Goal: Task Accomplishment & Management: Complete application form

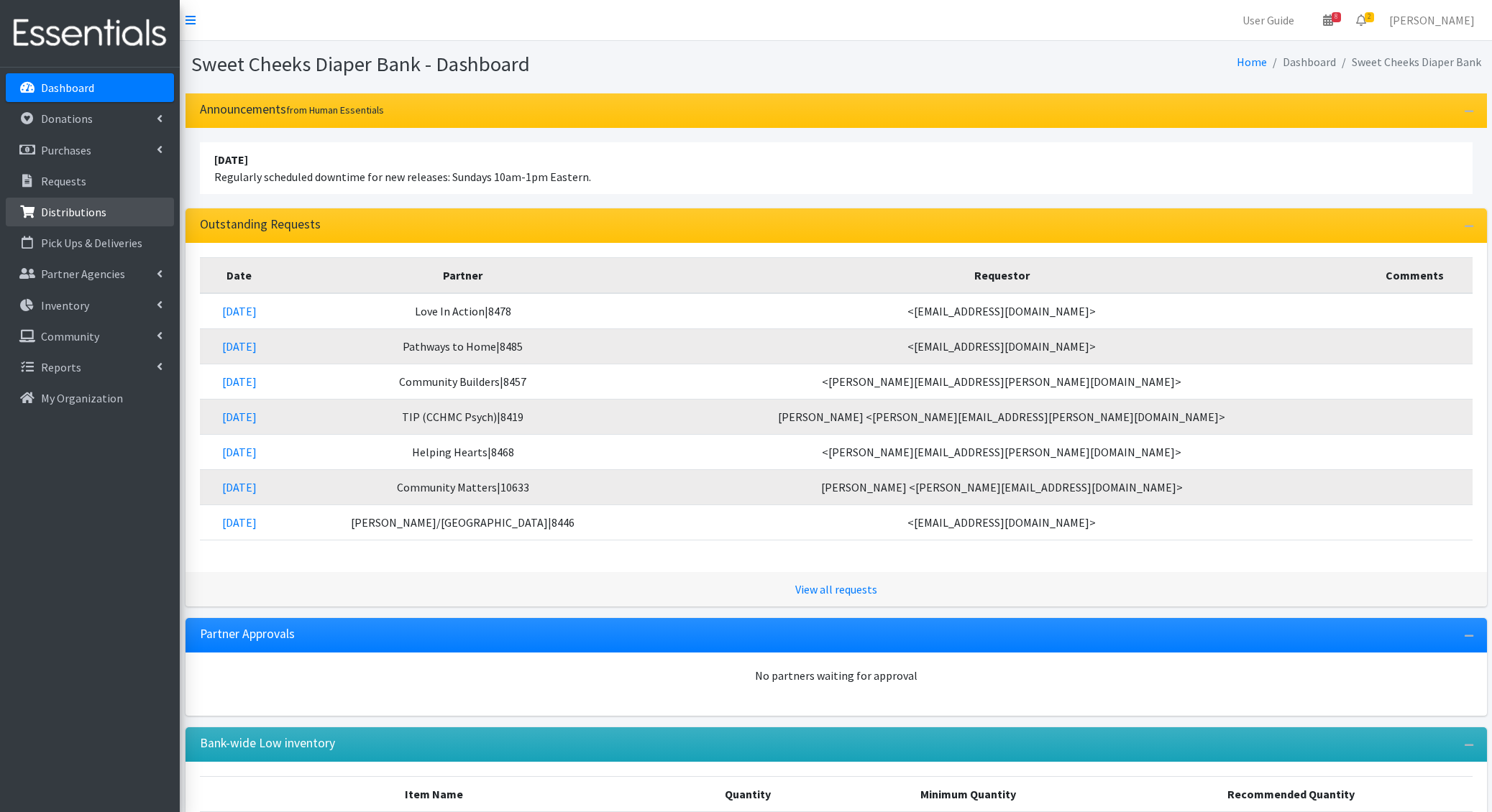
click at [85, 219] on link "Distributions" at bounding box center [90, 212] width 168 height 29
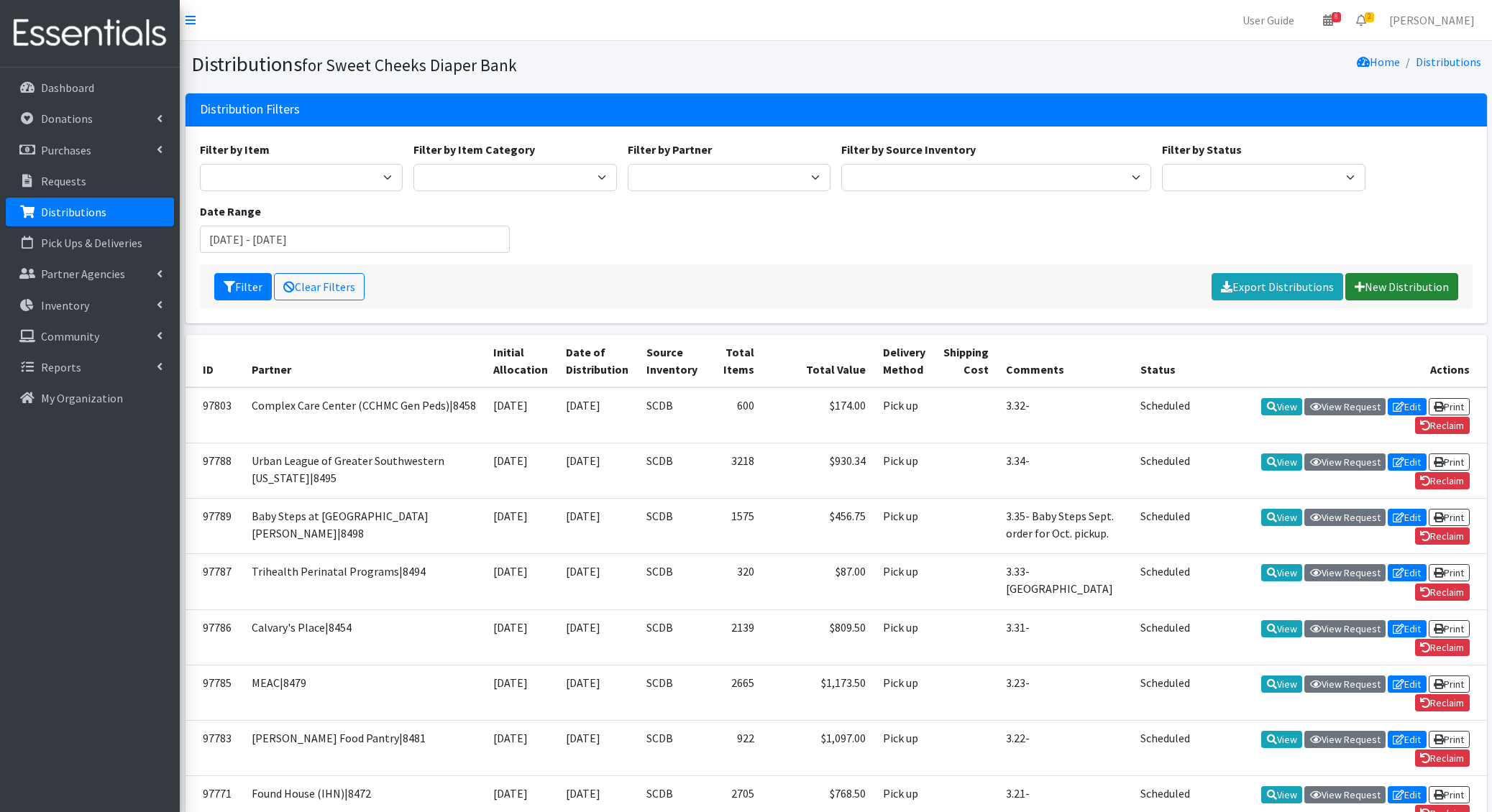
click at [1387, 279] on link "New Distribution" at bounding box center [1401, 287] width 113 height 28
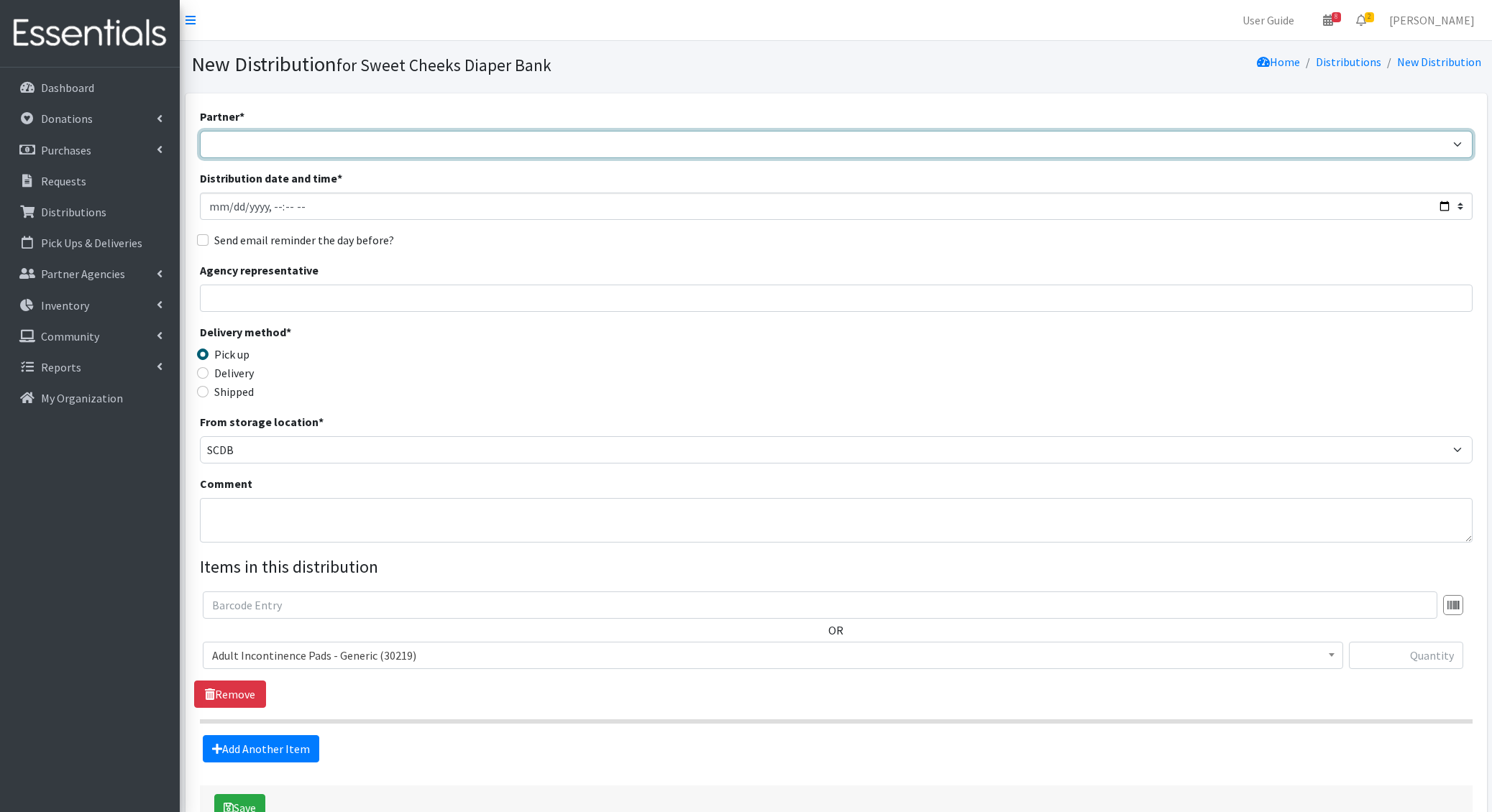
click at [456, 135] on select "Adams/Brown County CAA|8446 Baby Steps at St. Elizabeth|8498 Bethany House|8542…" at bounding box center [836, 144] width 1272 height 28
select select "1033"
click at [200, 131] on select "Adams/Brown County CAA|8446 Baby Steps at St. Elizabeth|8498 Bethany House|8542…" at bounding box center [836, 144] width 1272 height 28
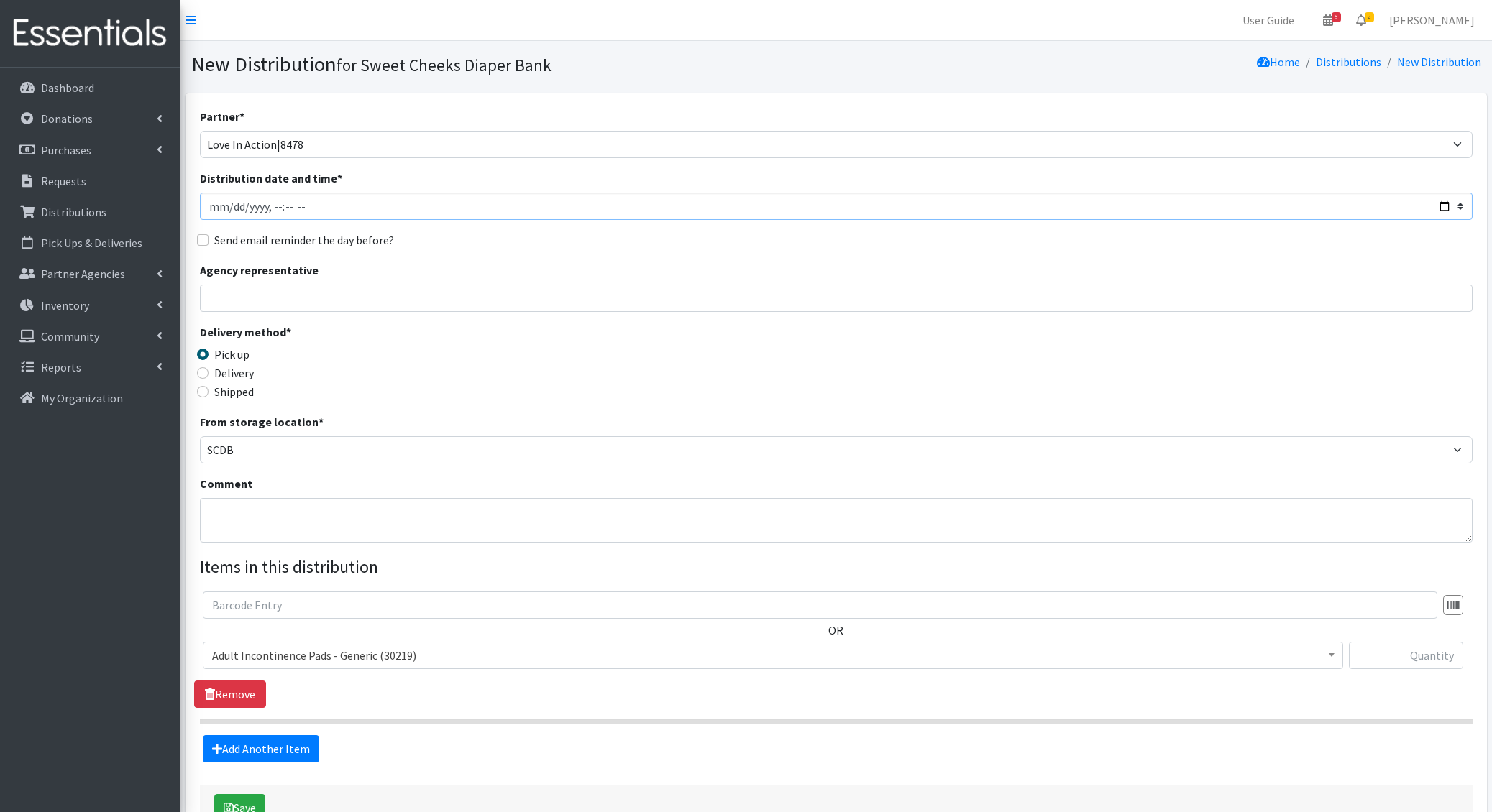
click at [231, 202] on input "Distribution date and time *" at bounding box center [836, 206] width 1272 height 28
type input "2025-10-10T23:59"
click at [273, 207] on input "Distribution date and time *" at bounding box center [836, 206] width 1272 height 28
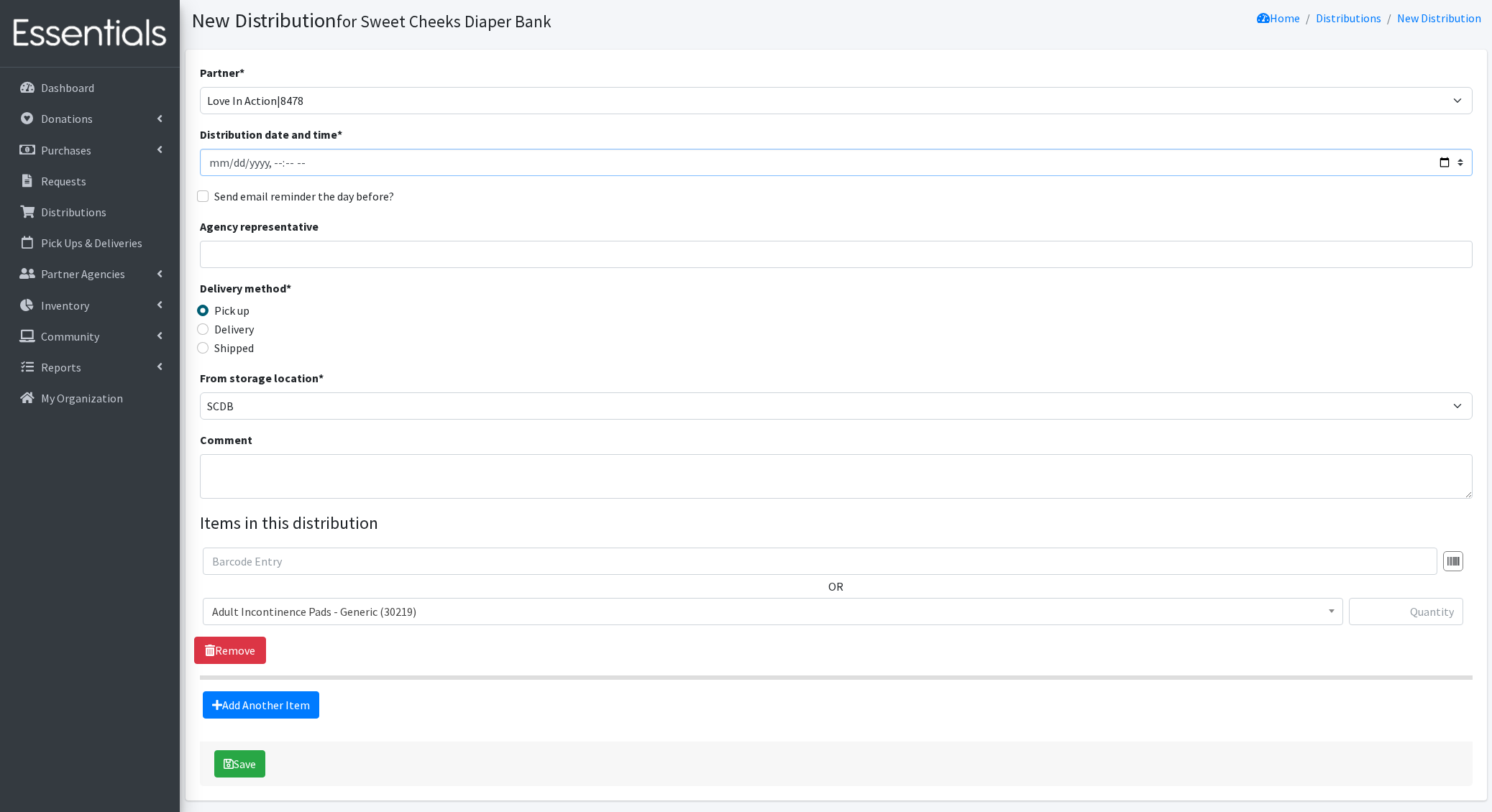
scroll to position [47, 0]
click at [253, 454] on textarea "Comment" at bounding box center [836, 473] width 1272 height 44
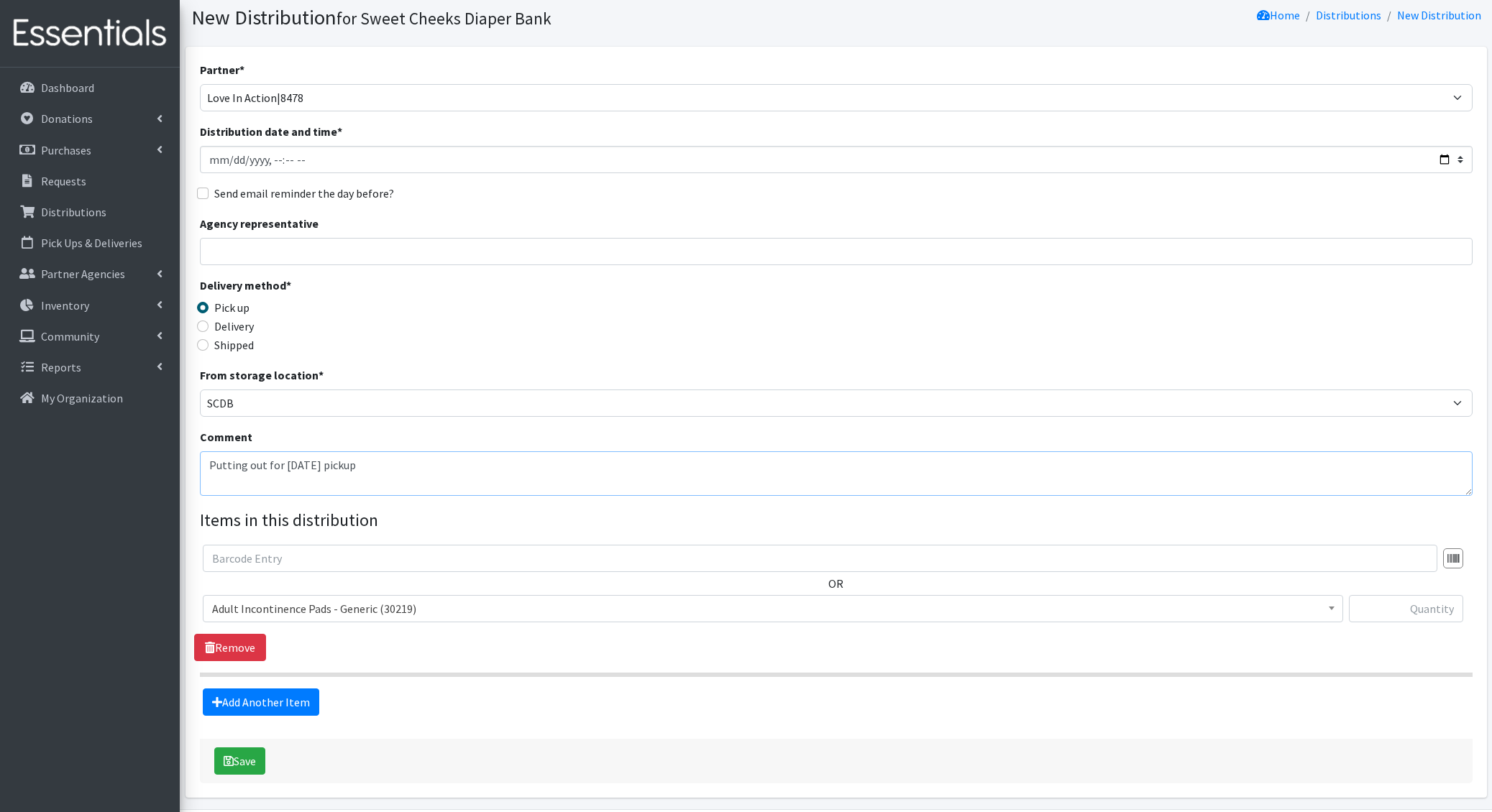
type textarea "Putting out for Friday pickup"
click at [272, 158] on input "Distribution date and time *" at bounding box center [836, 159] width 1272 height 28
type input "2025-10-10T12:00"
click at [207, 194] on input "Send email reminder the day before?" at bounding box center [203, 194] width 12 height 12
checkbox input "true"
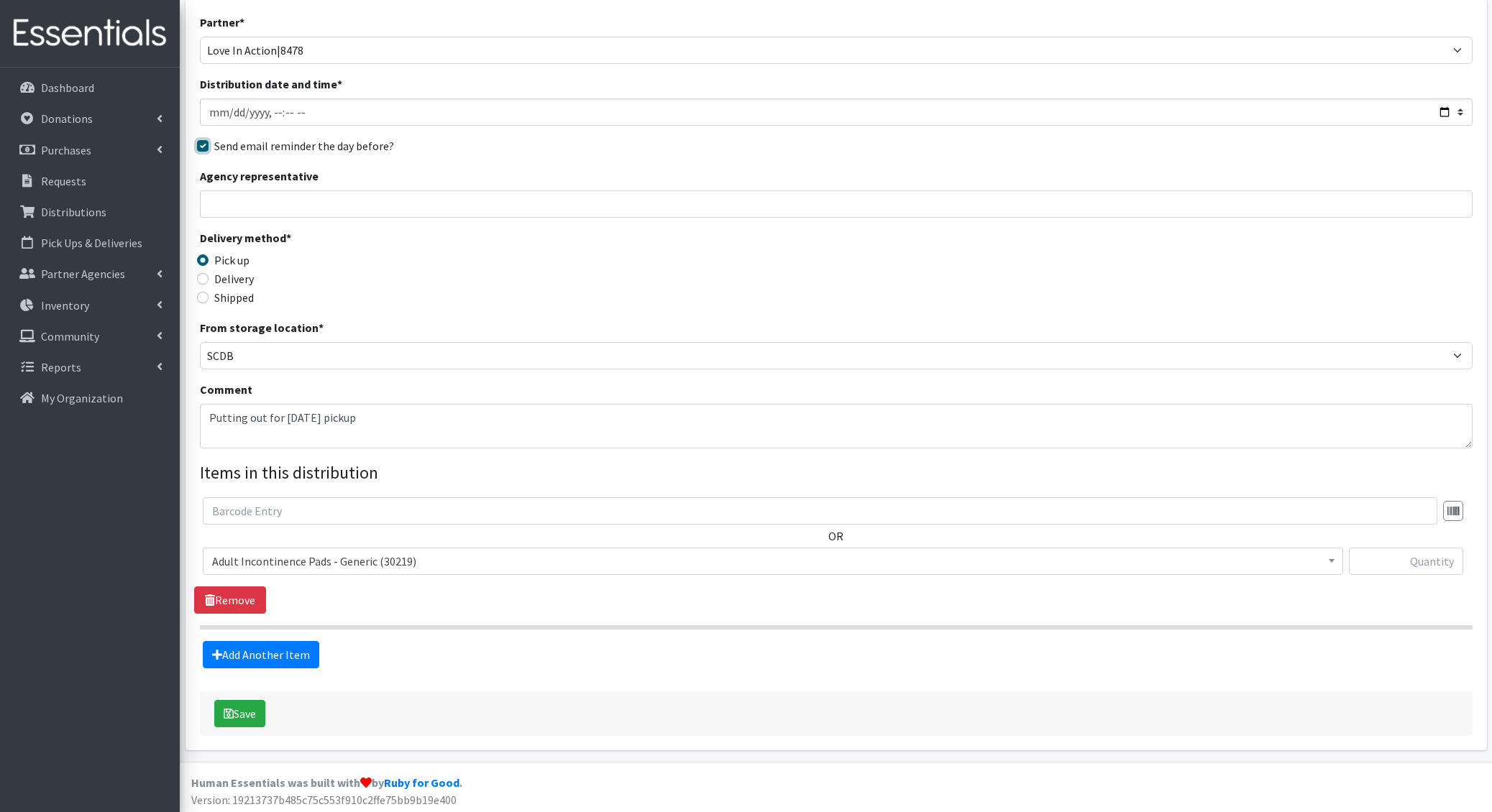
scroll to position [93, 0]
click at [355, 564] on span "Adult Incontinence Pads - Generic (30219)" at bounding box center [773, 562] width 1121 height 20
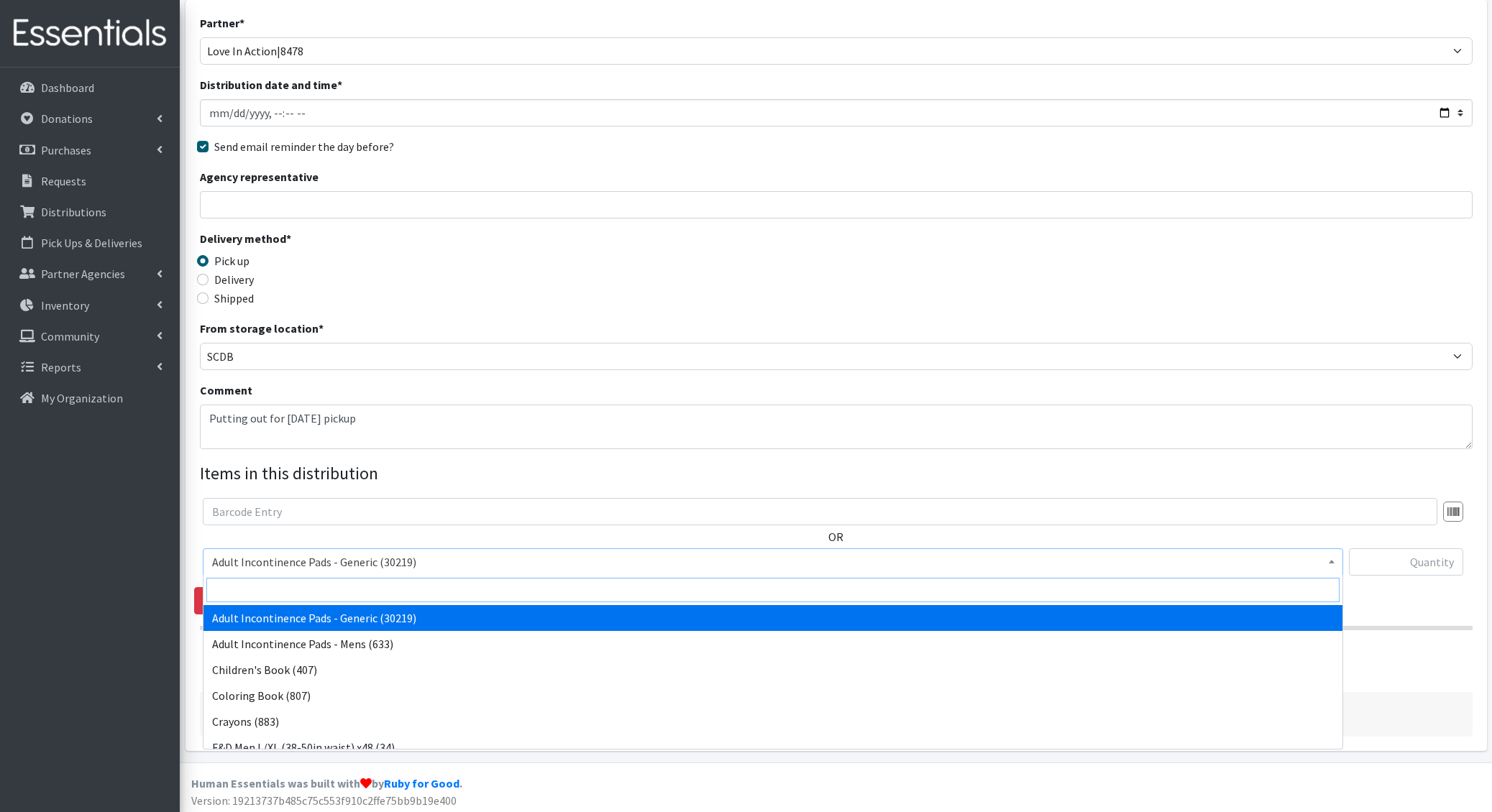
click at [367, 586] on input "search" at bounding box center [773, 590] width 1133 height 24
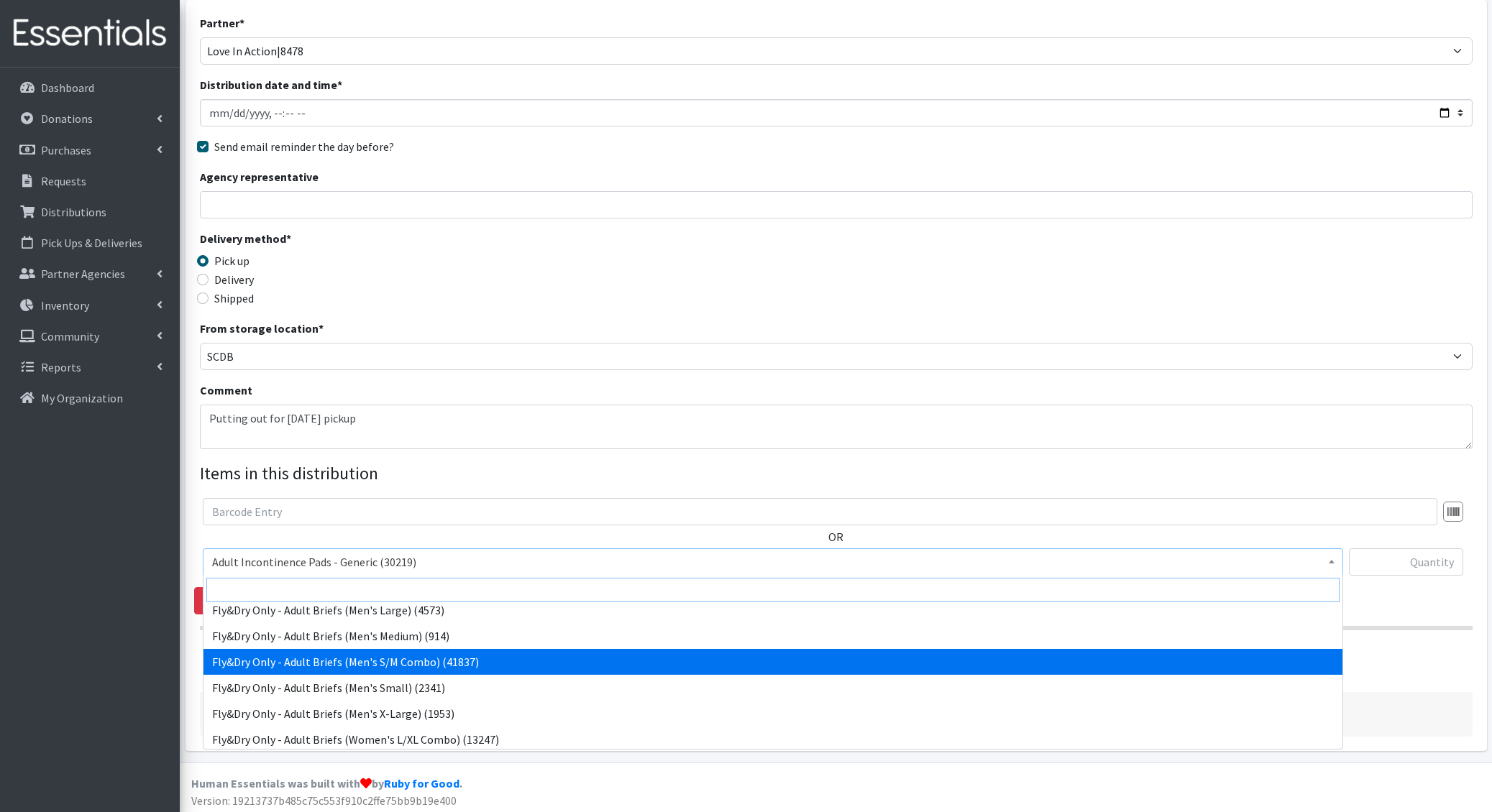
scroll to position [248, 0]
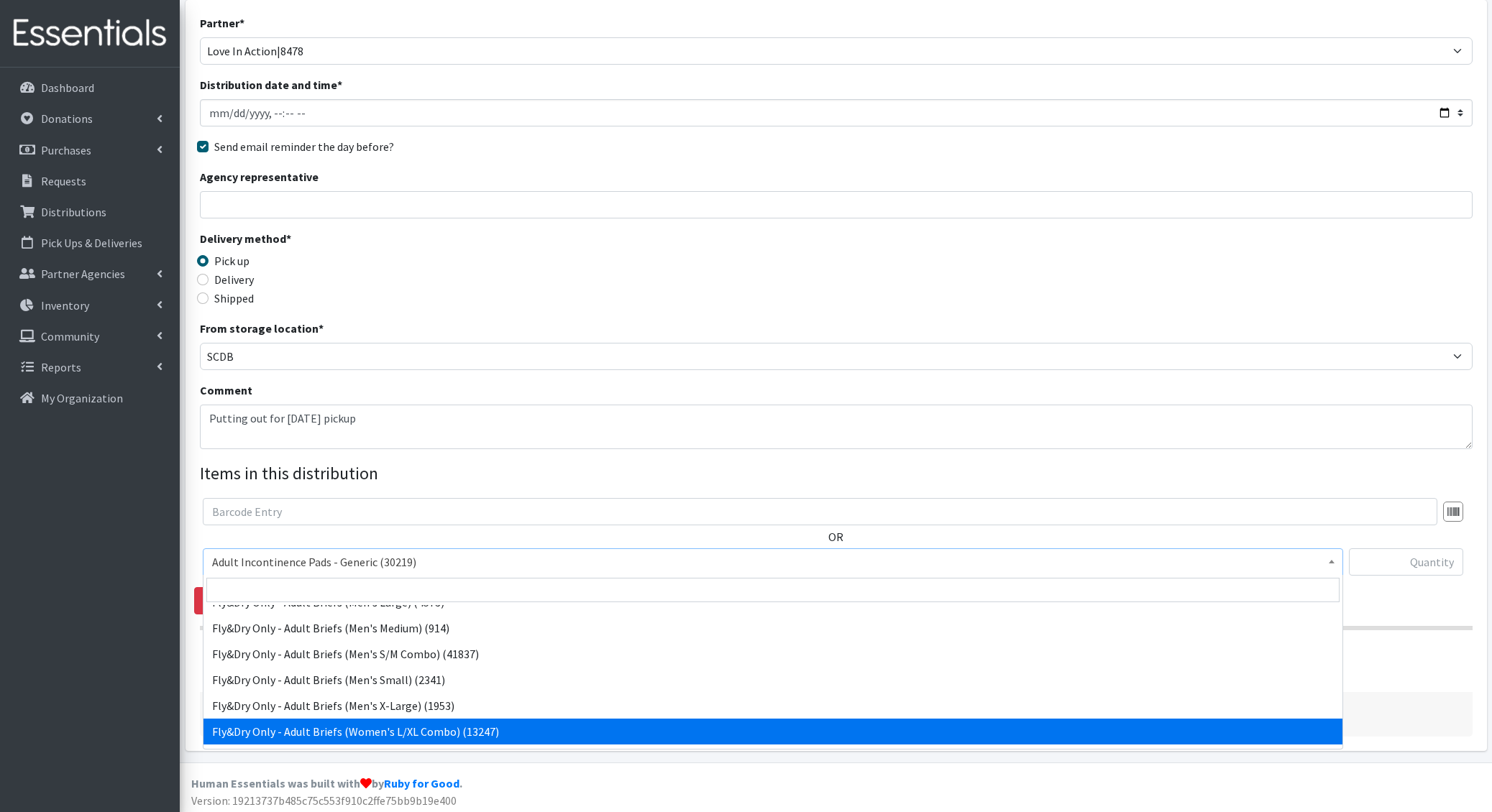
select select "6080"
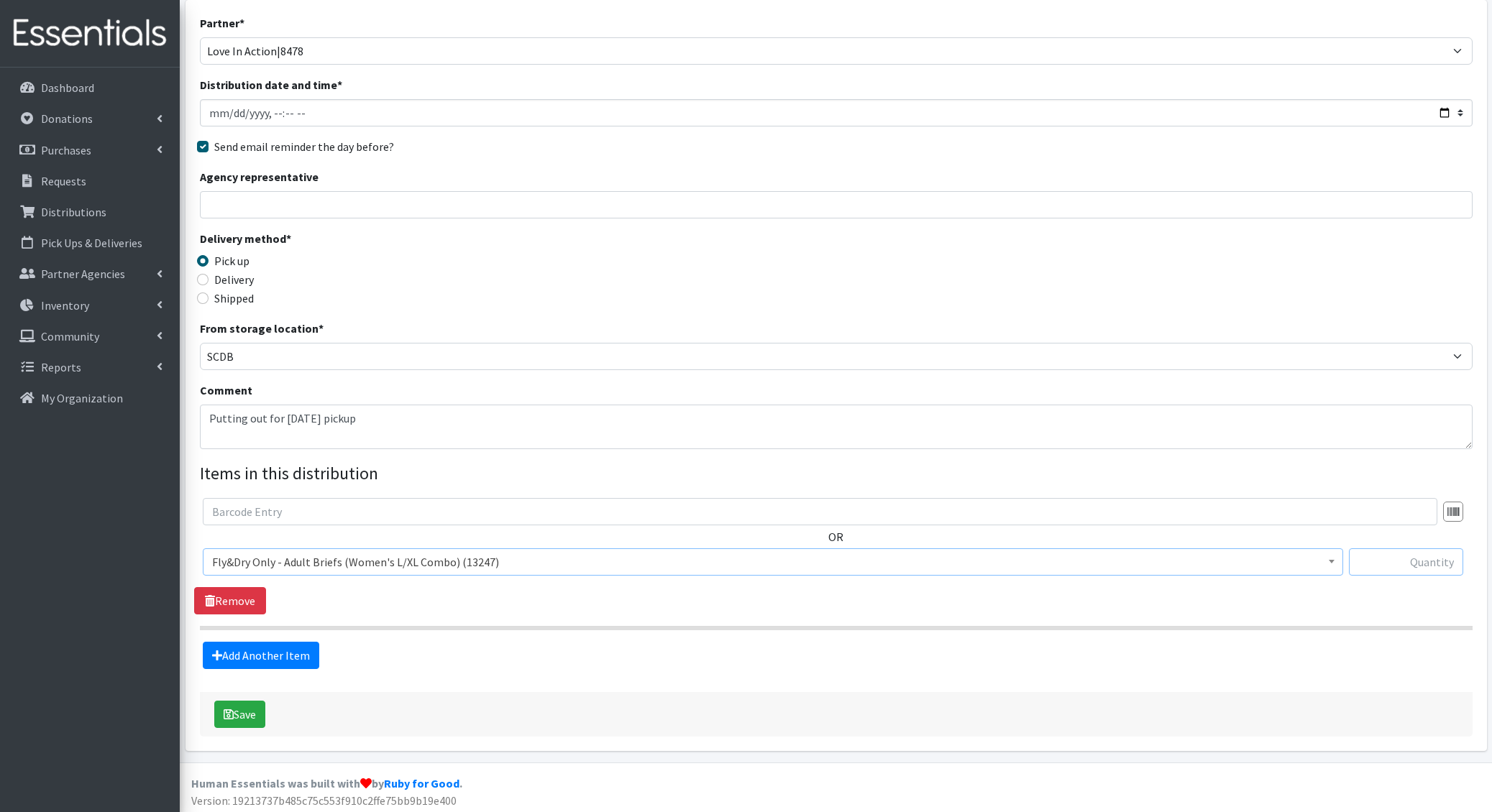
click at [1425, 566] on input "text" at bounding box center [1406, 562] width 114 height 28
click at [1397, 557] on input "text" at bounding box center [1406, 562] width 114 height 28
type input "1800"
click at [279, 652] on link "Add Another Item" at bounding box center [261, 655] width 117 height 28
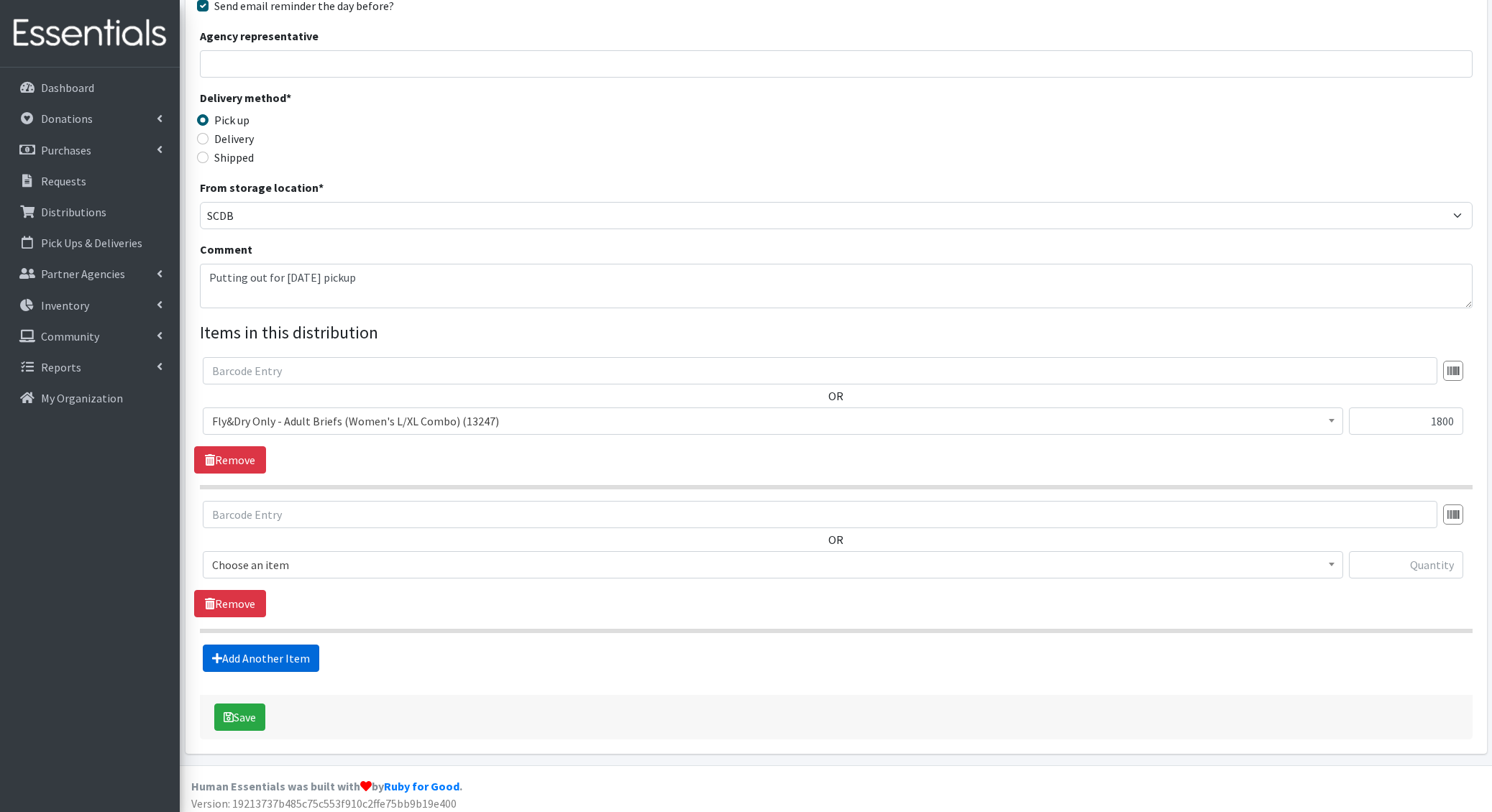
scroll to position [237, 0]
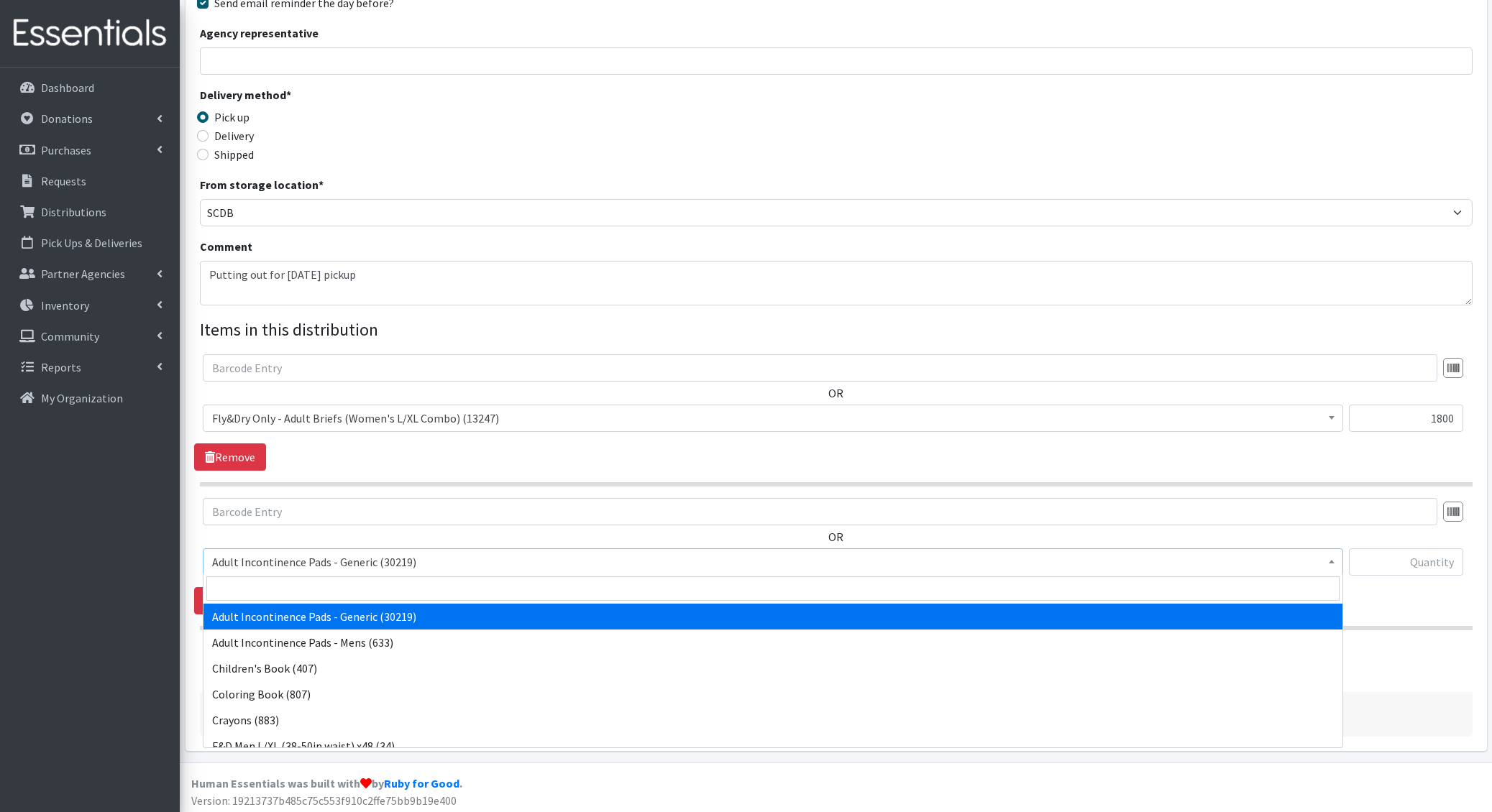
click at [309, 569] on span "Adult Incontinence Pads - Generic (30219)" at bounding box center [773, 562] width 1121 height 20
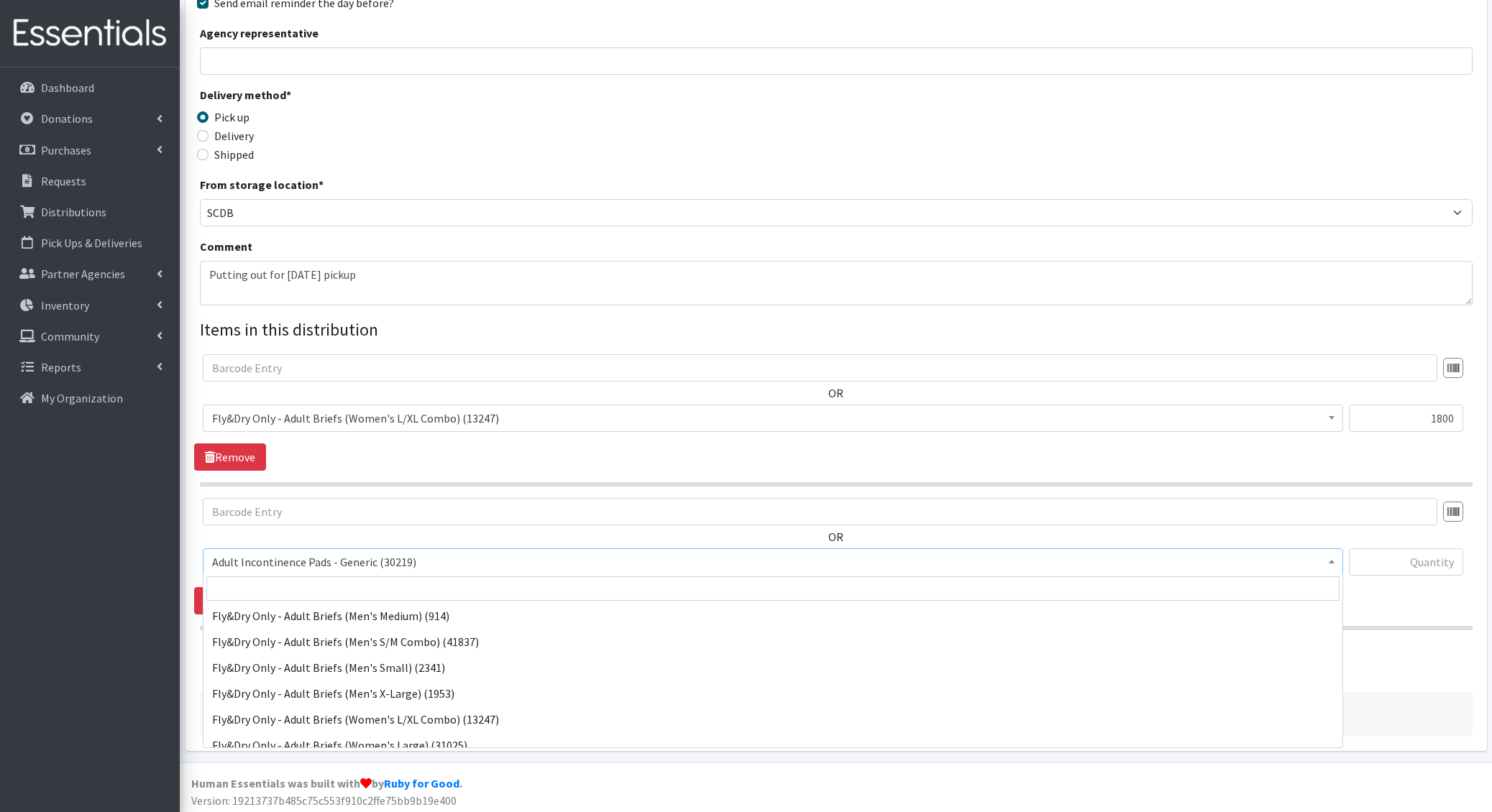
scroll to position [261, 0]
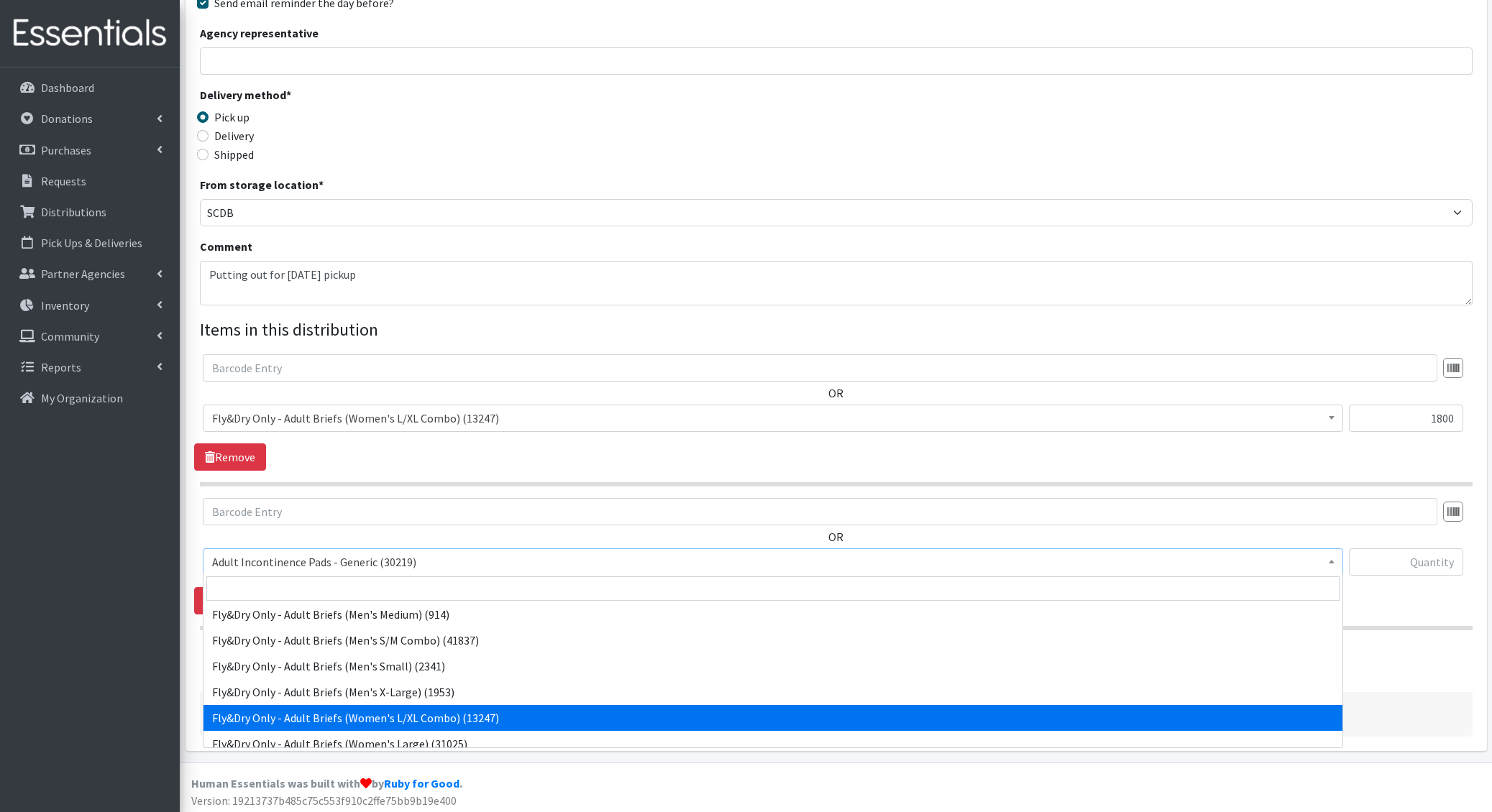
select select "6080"
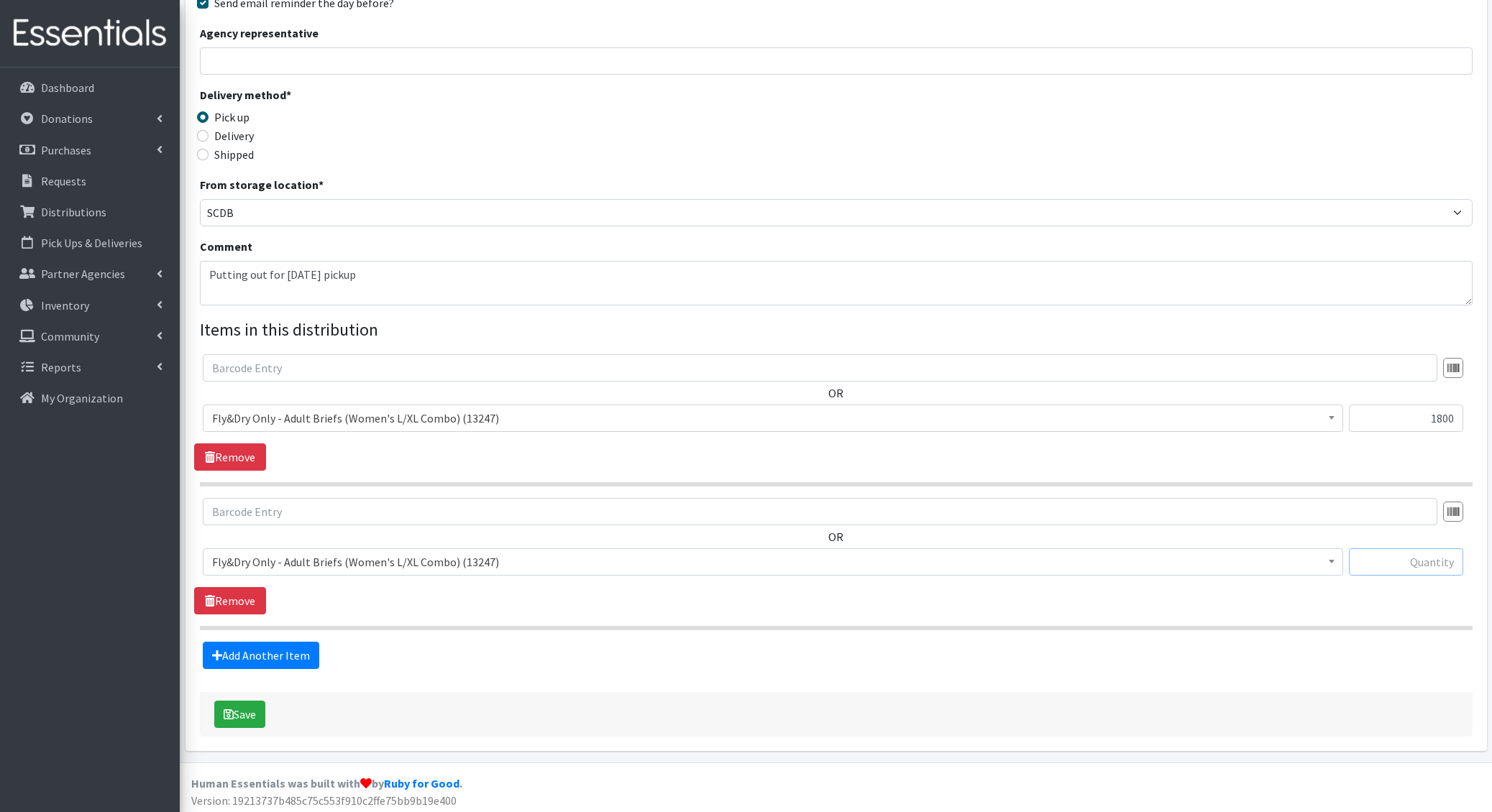
click at [1399, 565] on input "text" at bounding box center [1406, 562] width 114 height 28
click at [1408, 560] on input "text" at bounding box center [1406, 562] width 114 height 28
type input "1600"
click at [266, 654] on link "Add Another Item" at bounding box center [261, 655] width 117 height 28
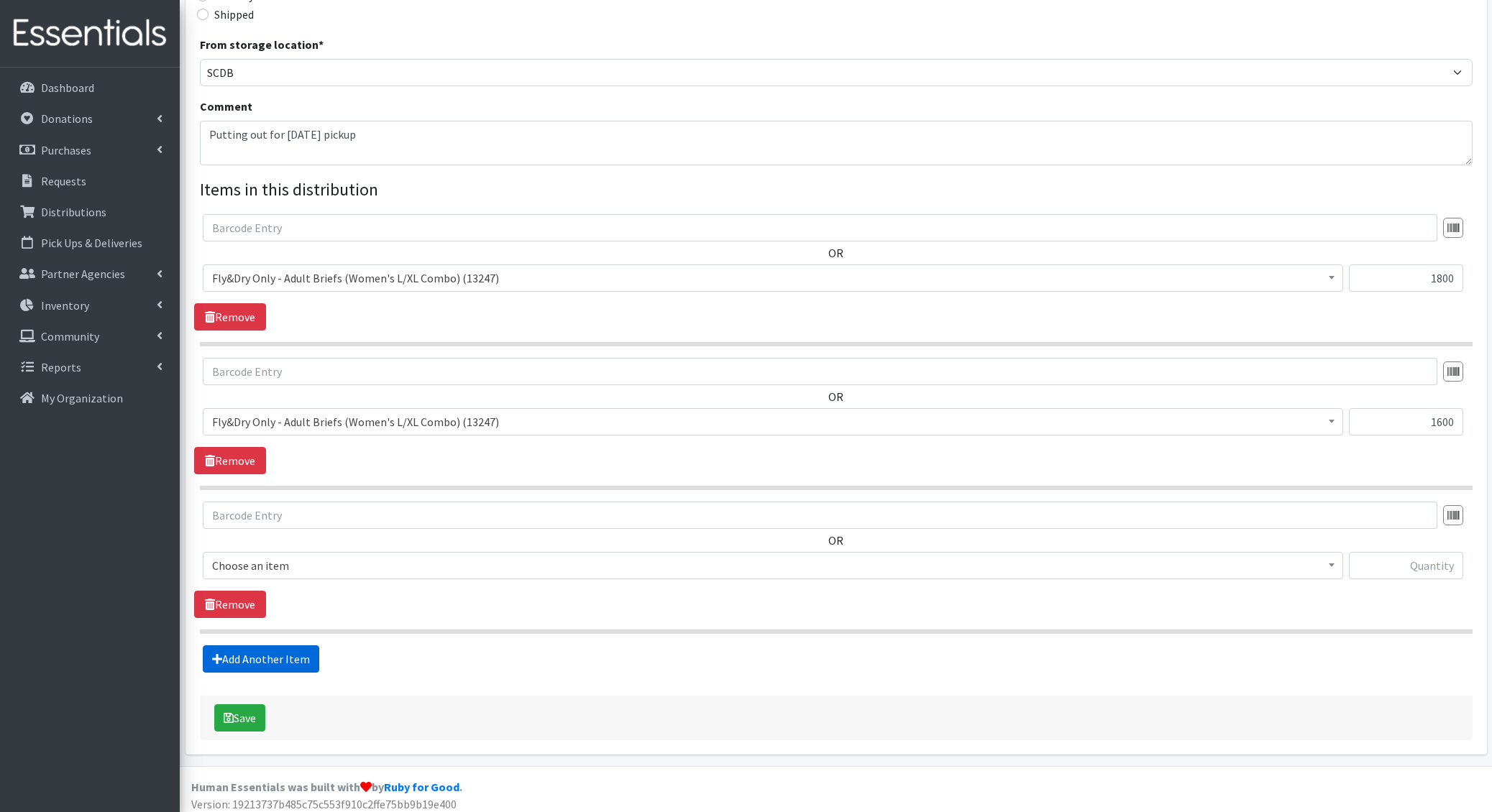
scroll to position [380, 0]
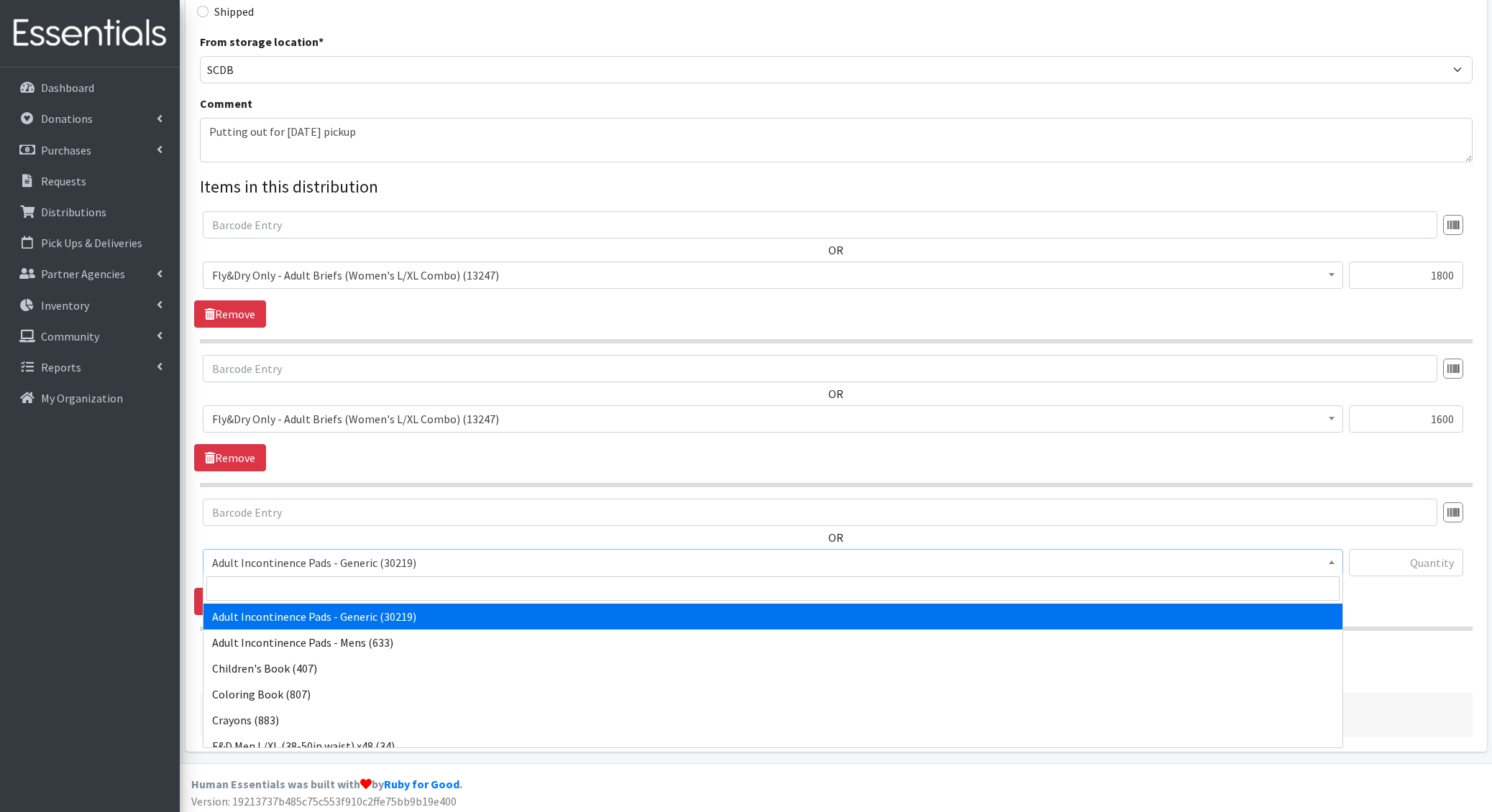
click at [288, 562] on span "Adult Incontinence Pads - Generic (30219)" at bounding box center [773, 563] width 1121 height 20
click at [294, 578] on input "search" at bounding box center [773, 588] width 1133 height 24
type input "e 8"
select select "15186"
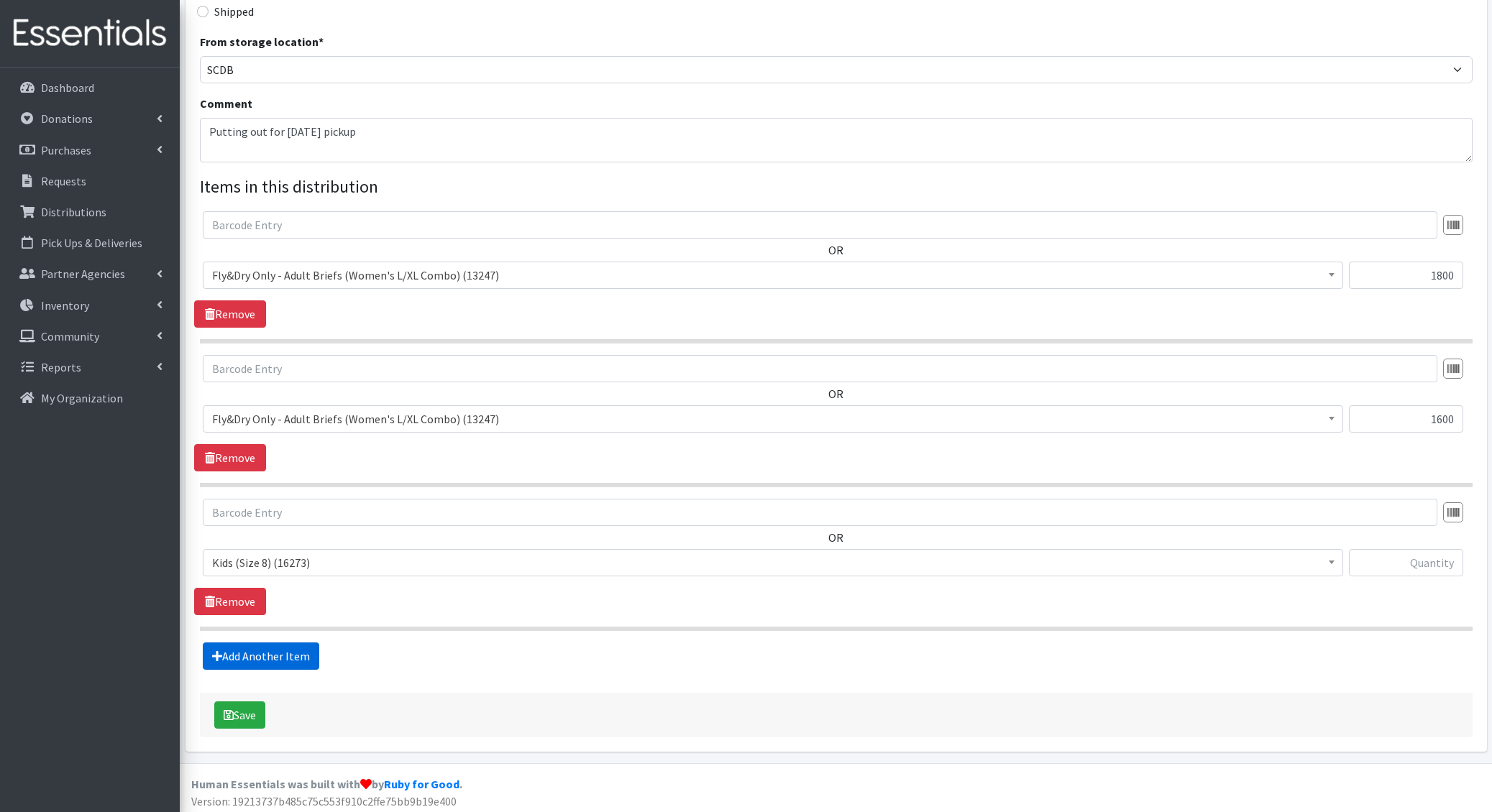
click at [238, 654] on link "Add Another Item" at bounding box center [261, 656] width 117 height 28
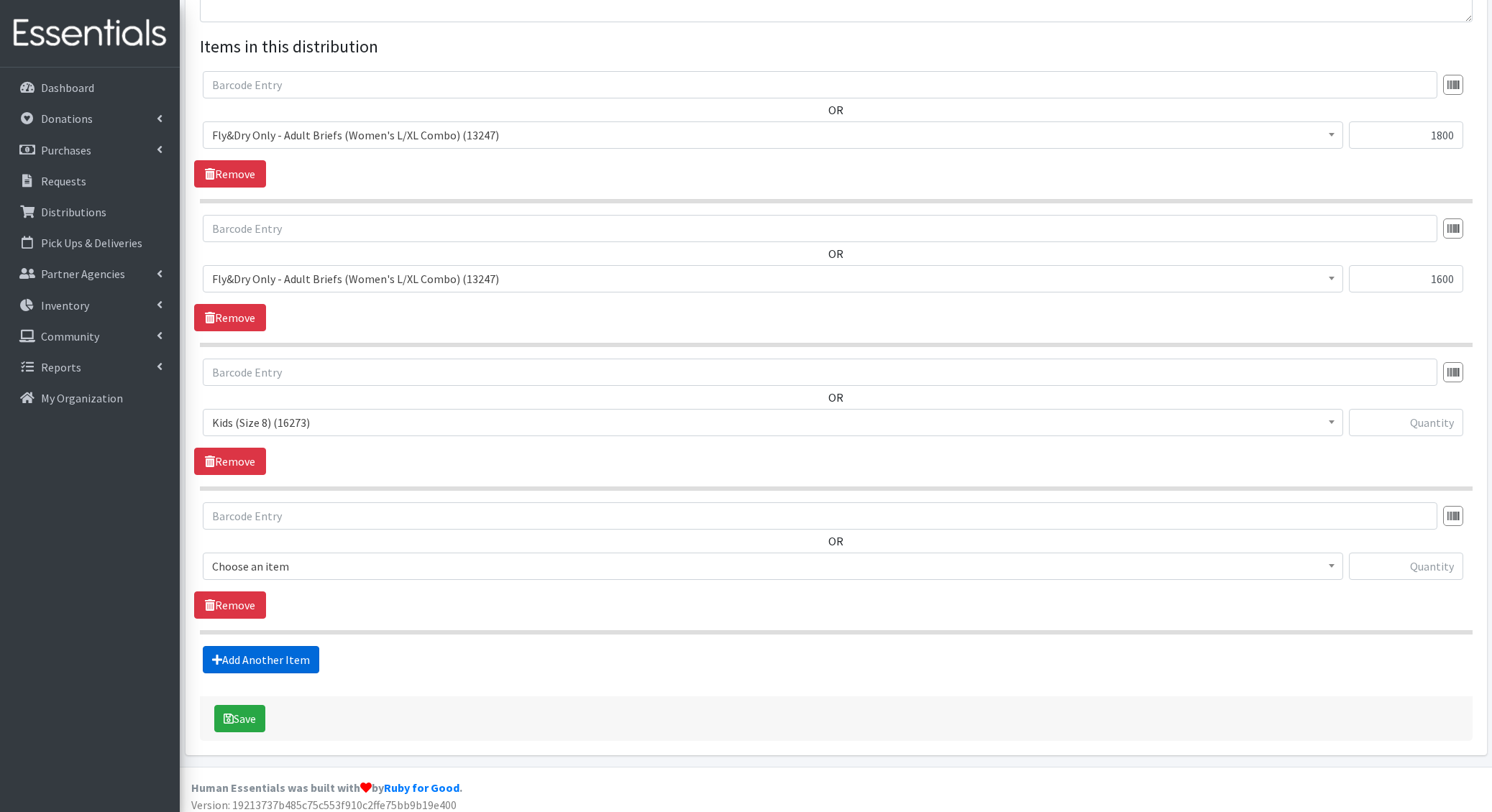
scroll to position [523, 0]
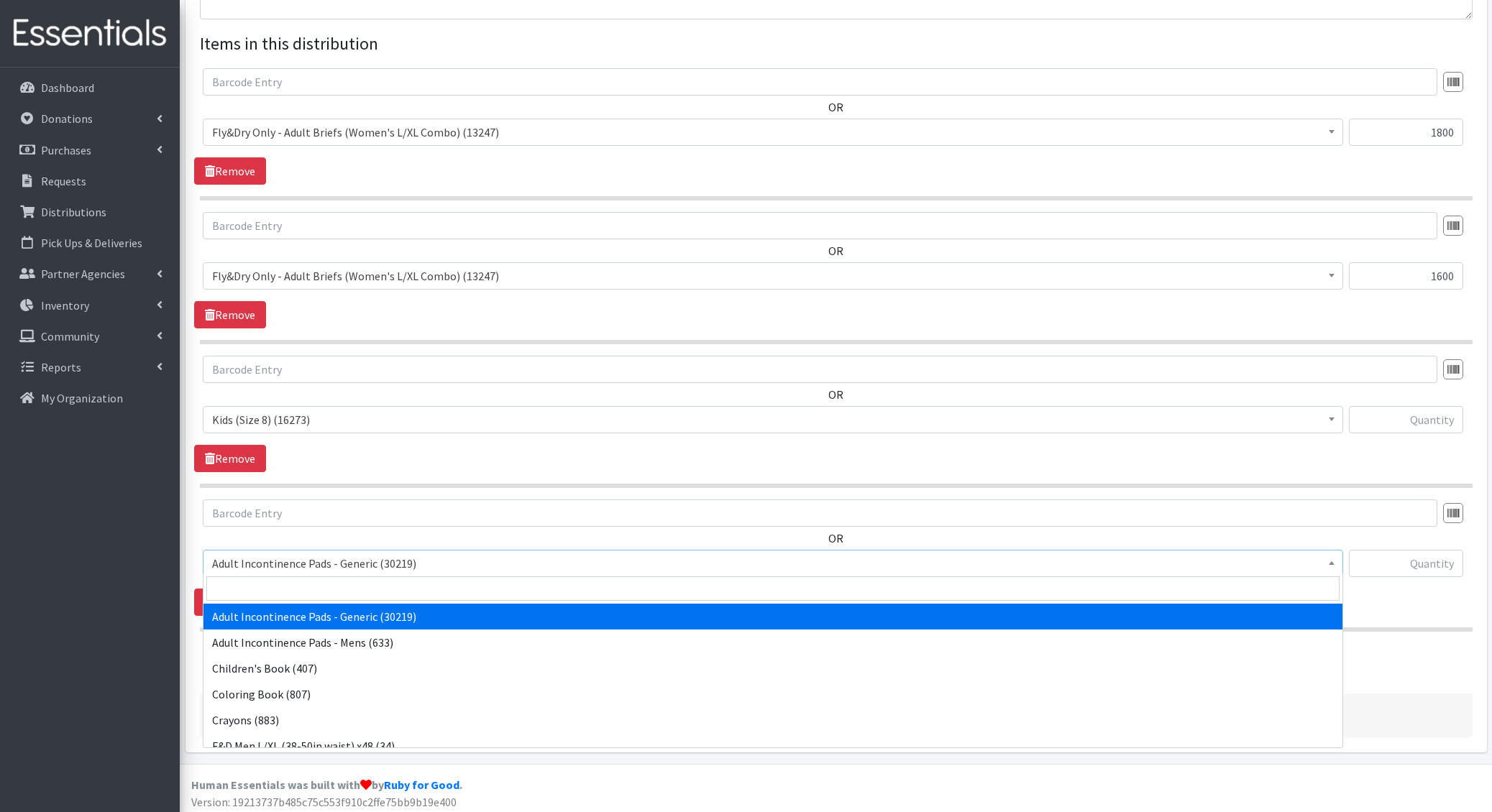
click at [260, 566] on span "Adult Incontinence Pads - Generic (30219)" at bounding box center [773, 564] width 1121 height 20
click at [255, 583] on input "search" at bounding box center [773, 588] width 1133 height 24
type input "liner"
select select "1405"
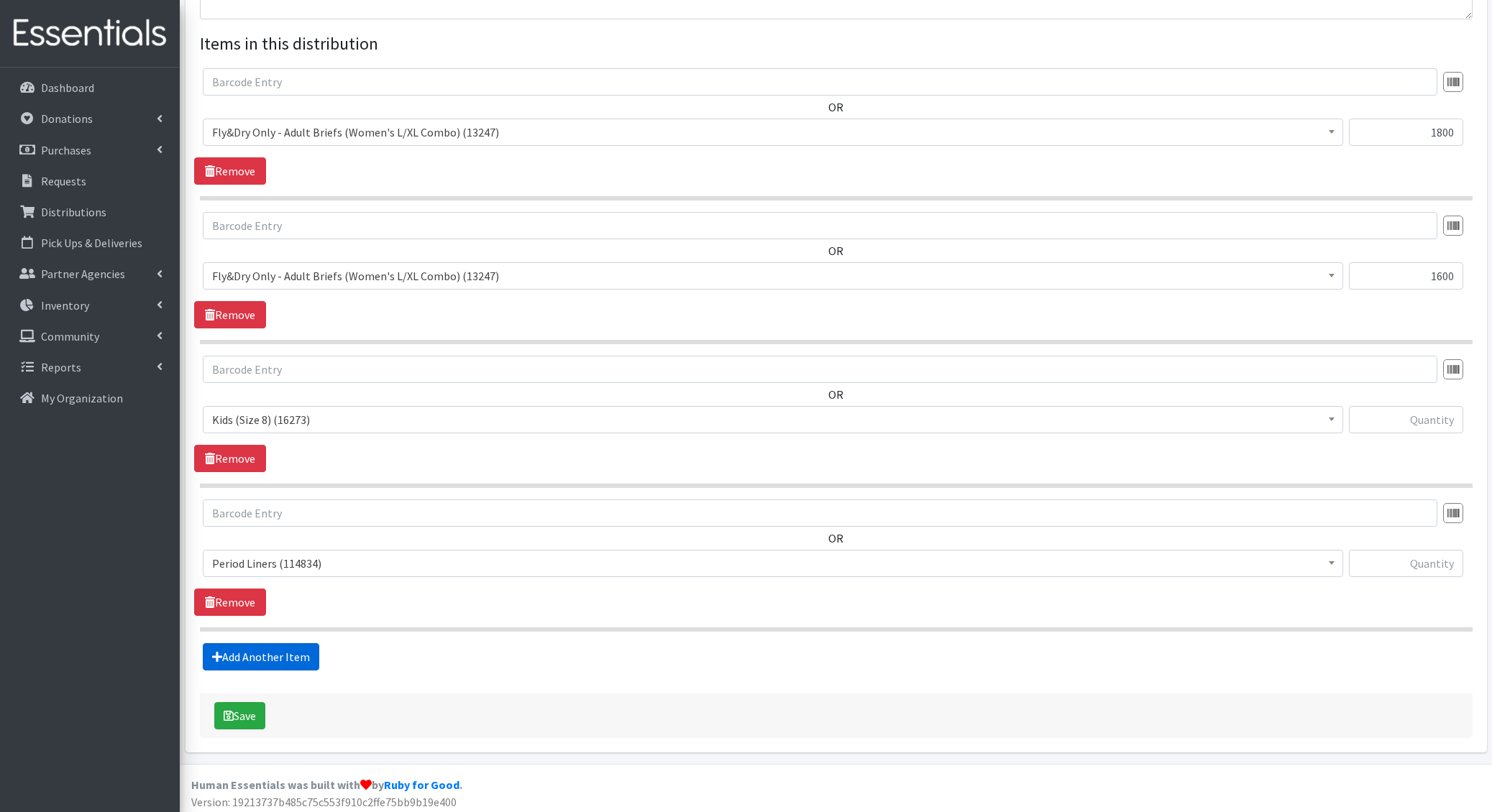
click at [234, 649] on link "Add Another Item" at bounding box center [261, 657] width 117 height 28
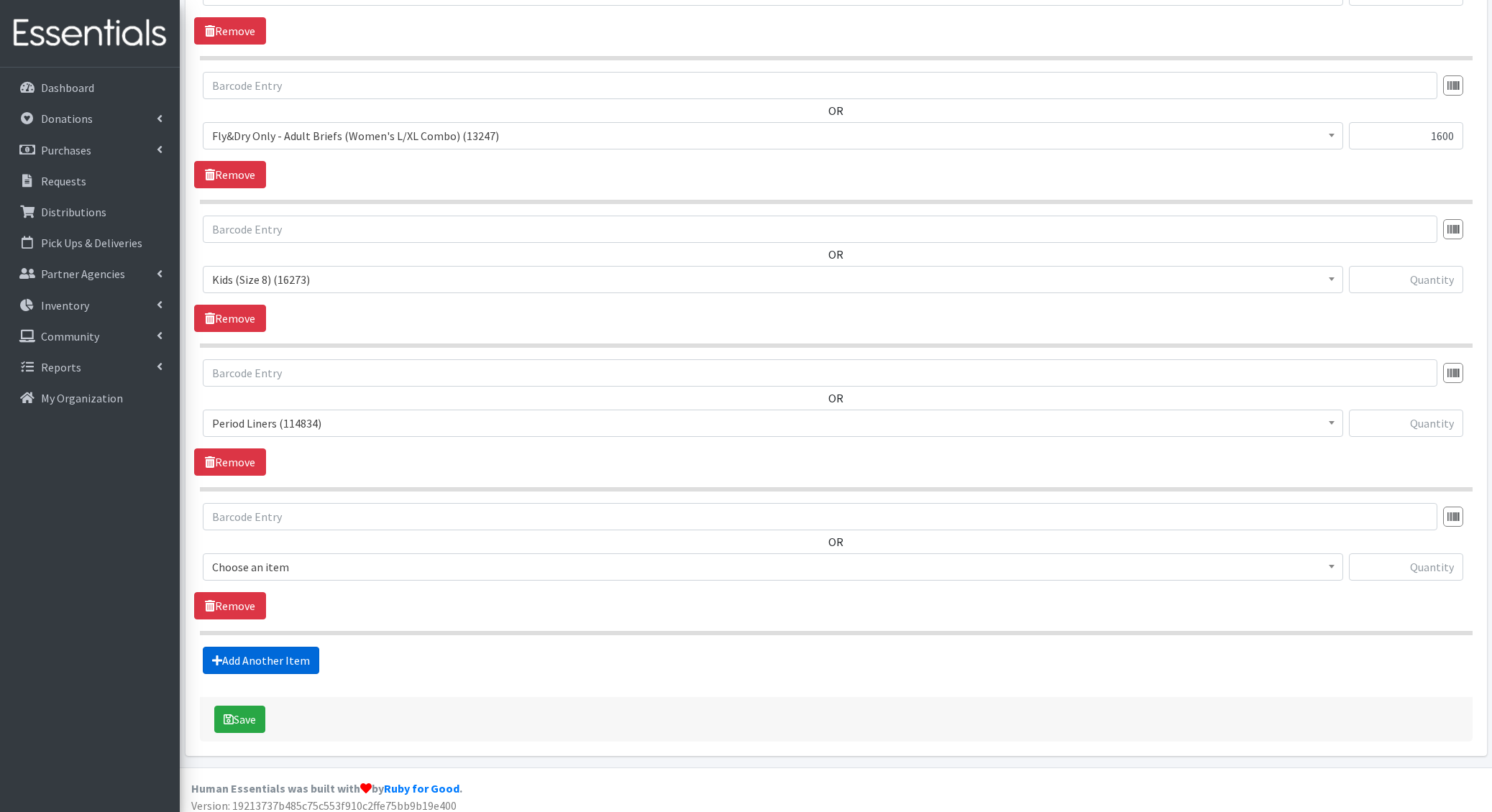
scroll to position [666, 0]
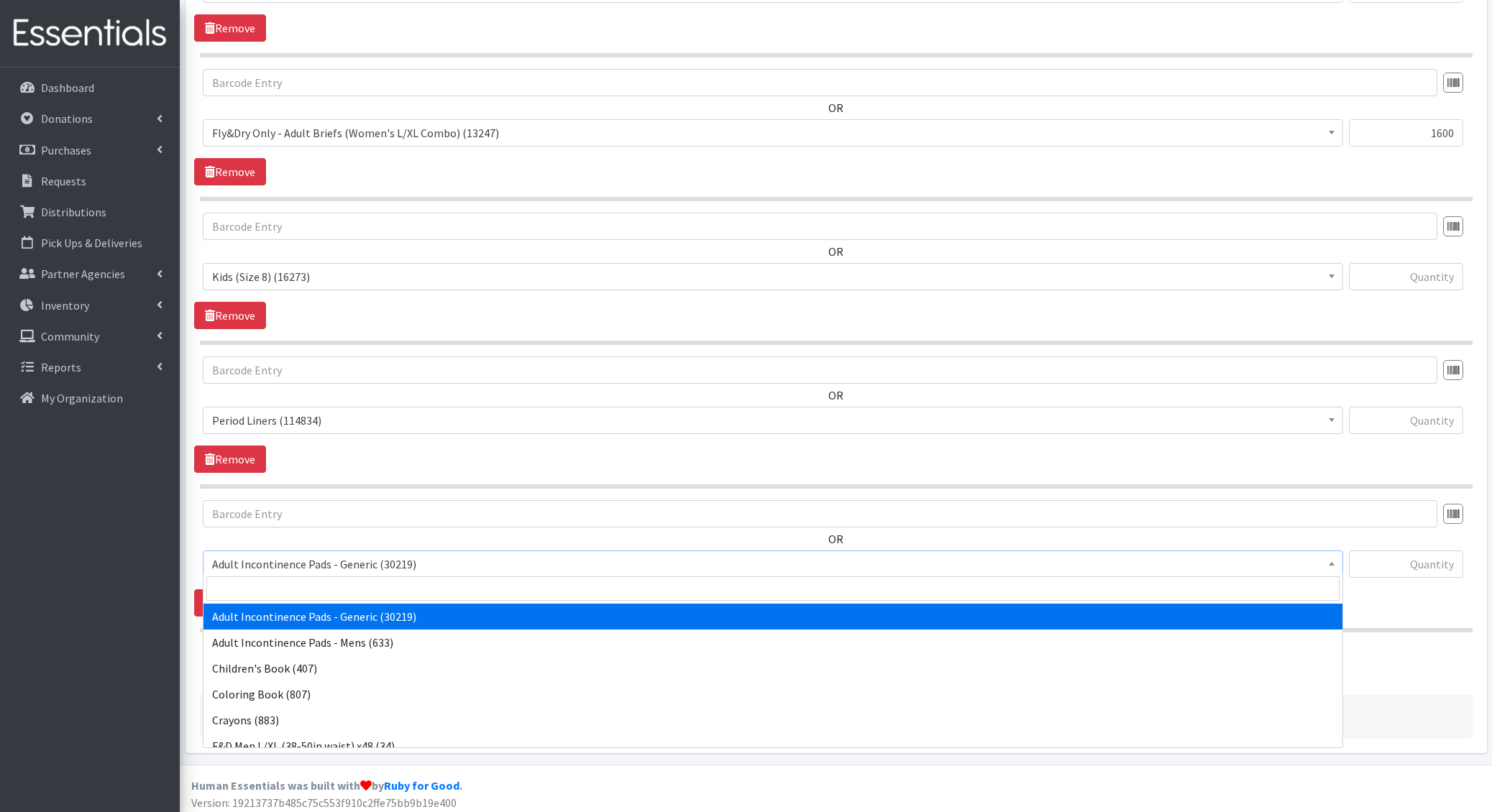
click at [286, 554] on span "Adult Incontinence Pads - Generic (30219)" at bounding box center [773, 565] width 1121 height 20
click at [285, 585] on input "search" at bounding box center [773, 588] width 1133 height 24
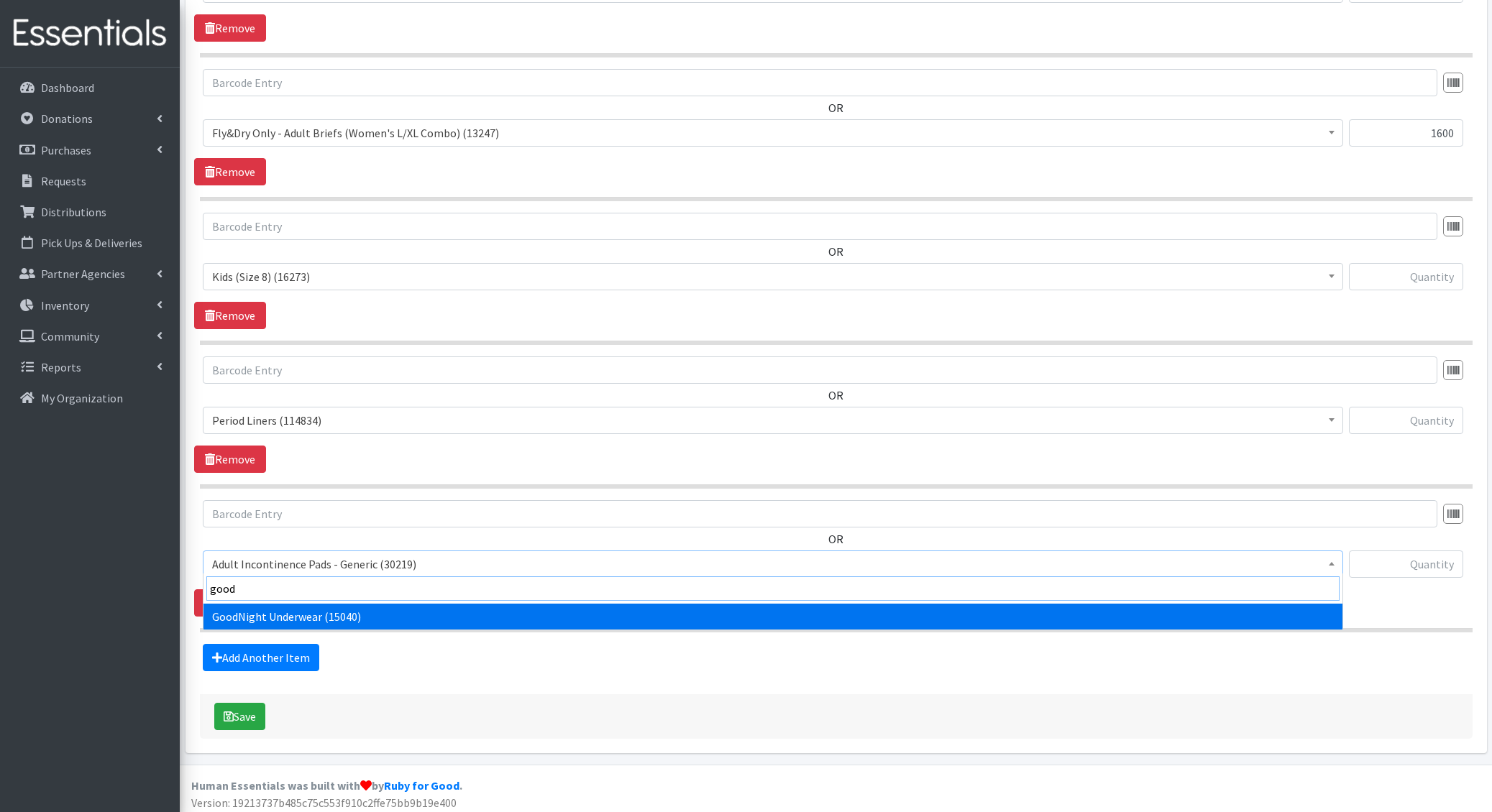
type input "goodn"
select select "5110"
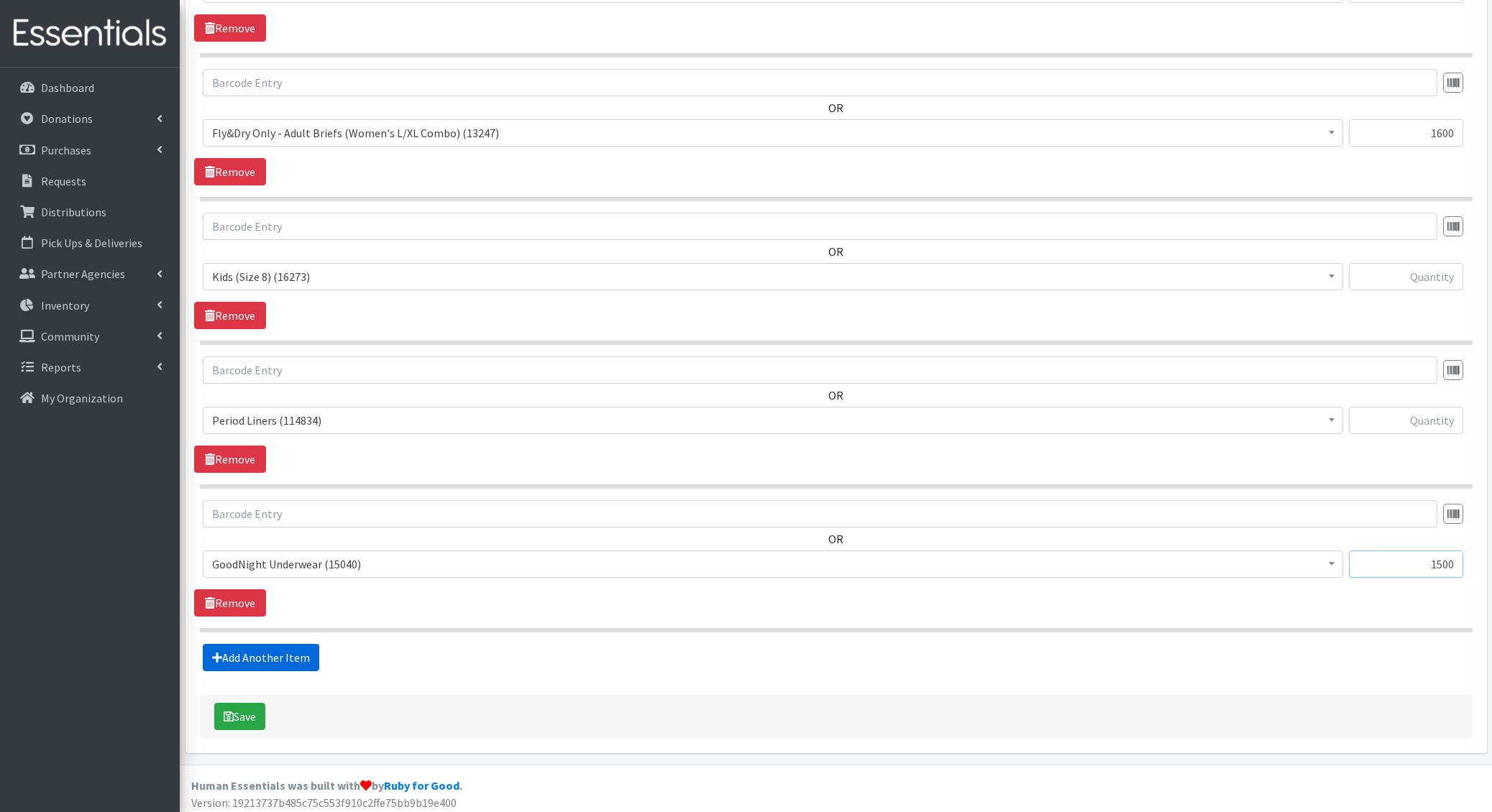
type input "1500"
click at [274, 647] on link "Add Another Item" at bounding box center [261, 658] width 117 height 28
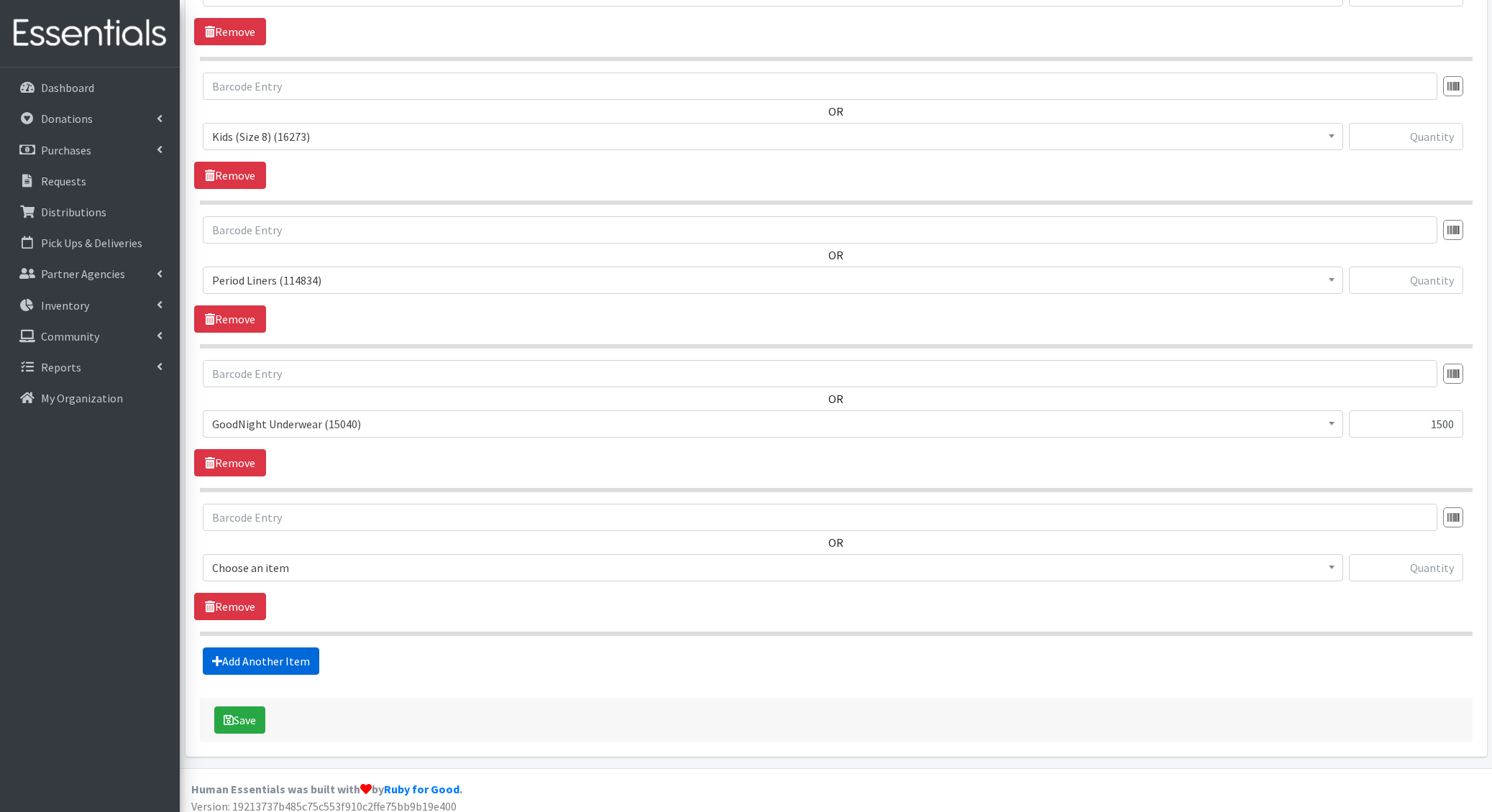
scroll to position [809, 0]
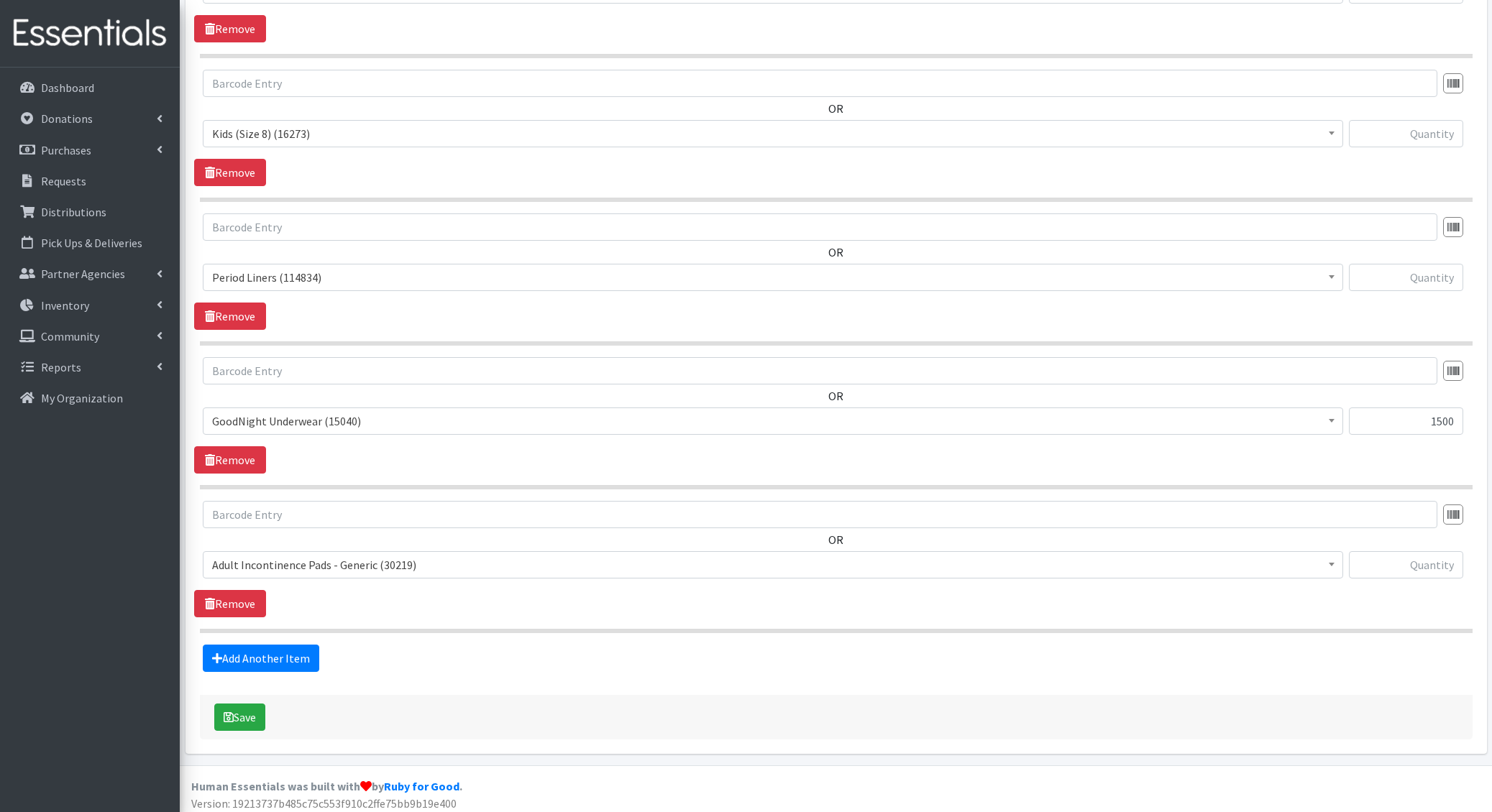
click at [300, 554] on span "Adult Incontinence Pads - Generic (30219)" at bounding box center [773, 565] width 1121 height 20
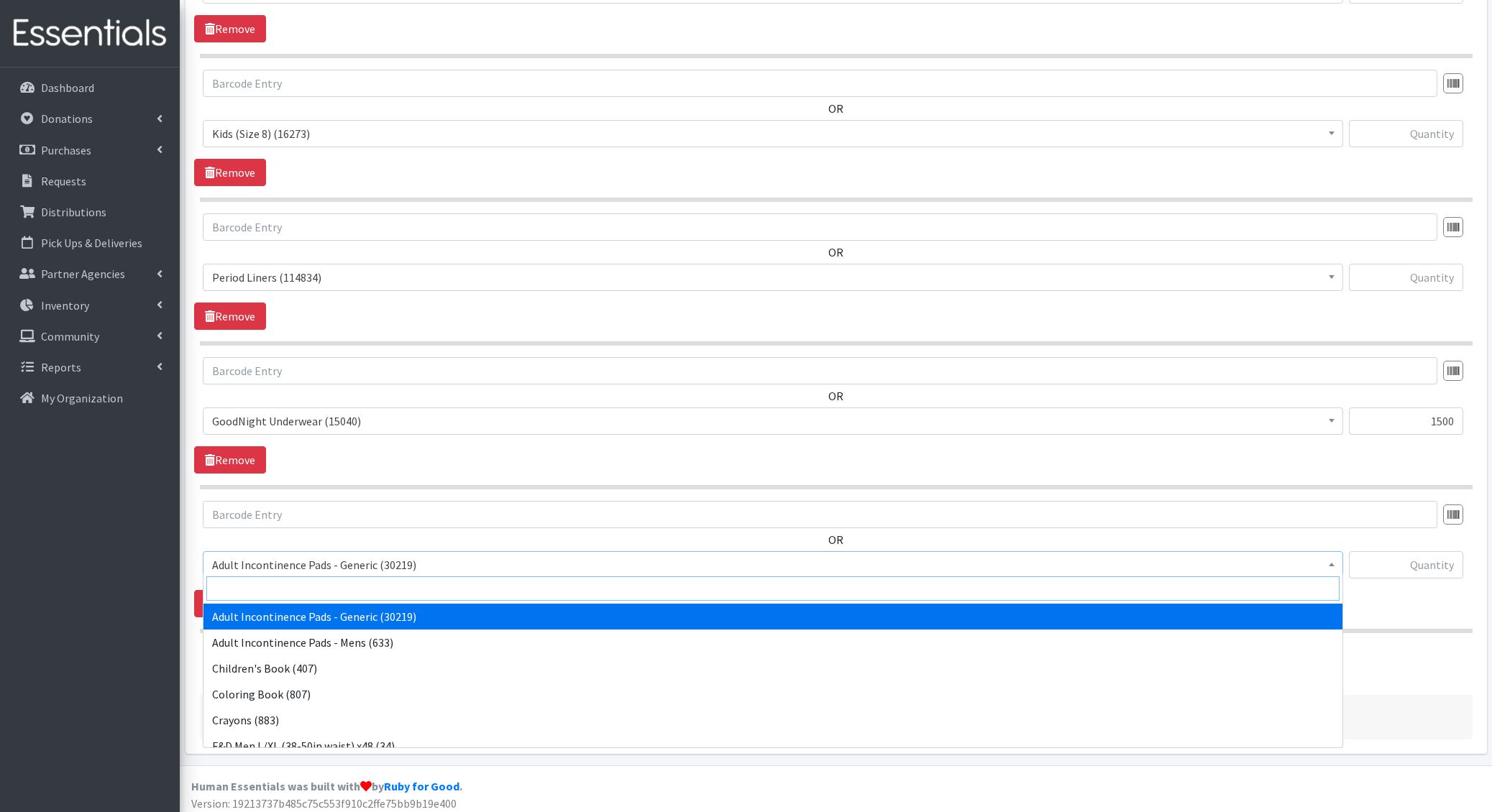
click at [295, 586] on input "search" at bounding box center [773, 588] width 1133 height 24
type input "swimm"
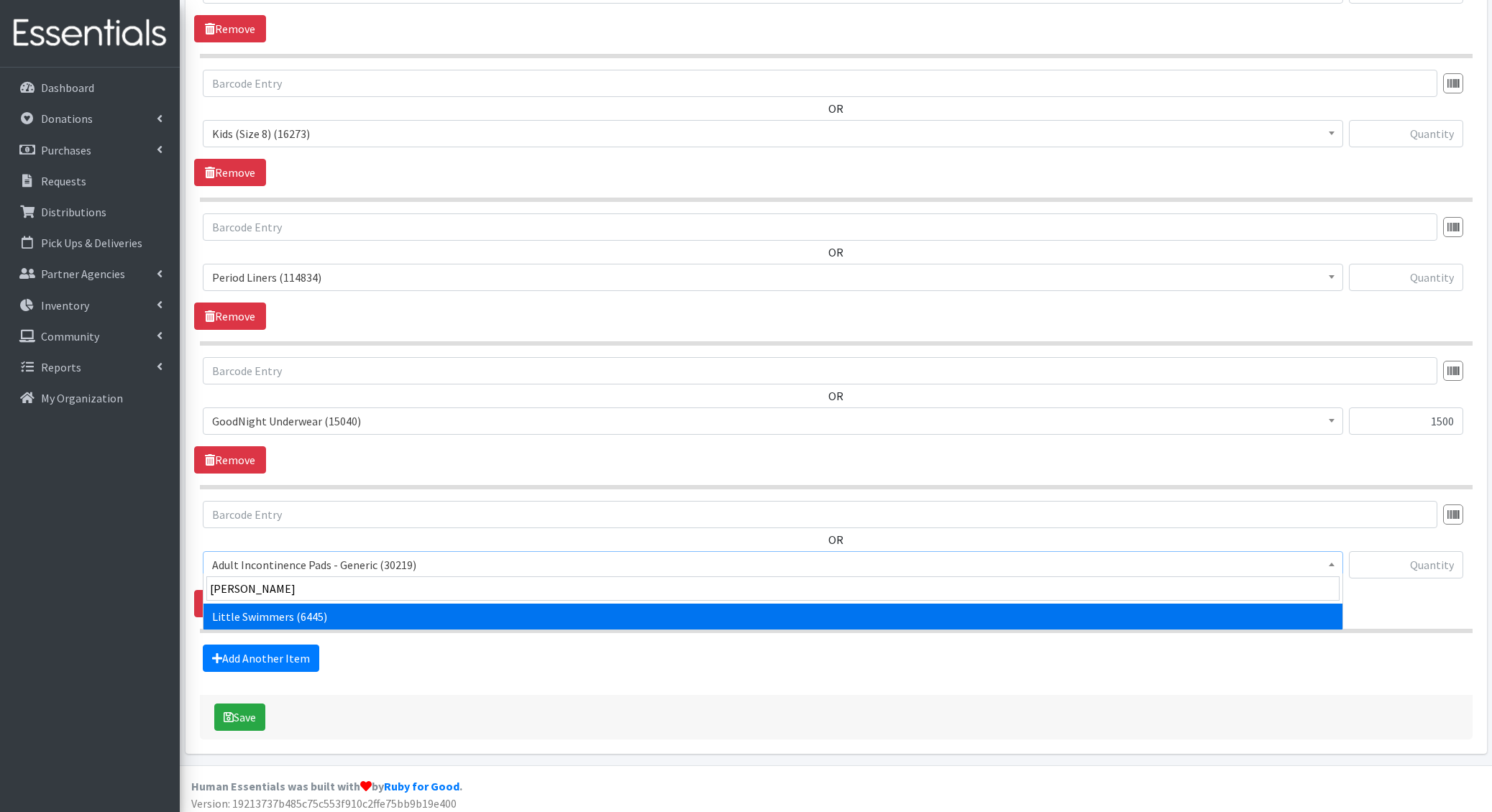
select select "4728"
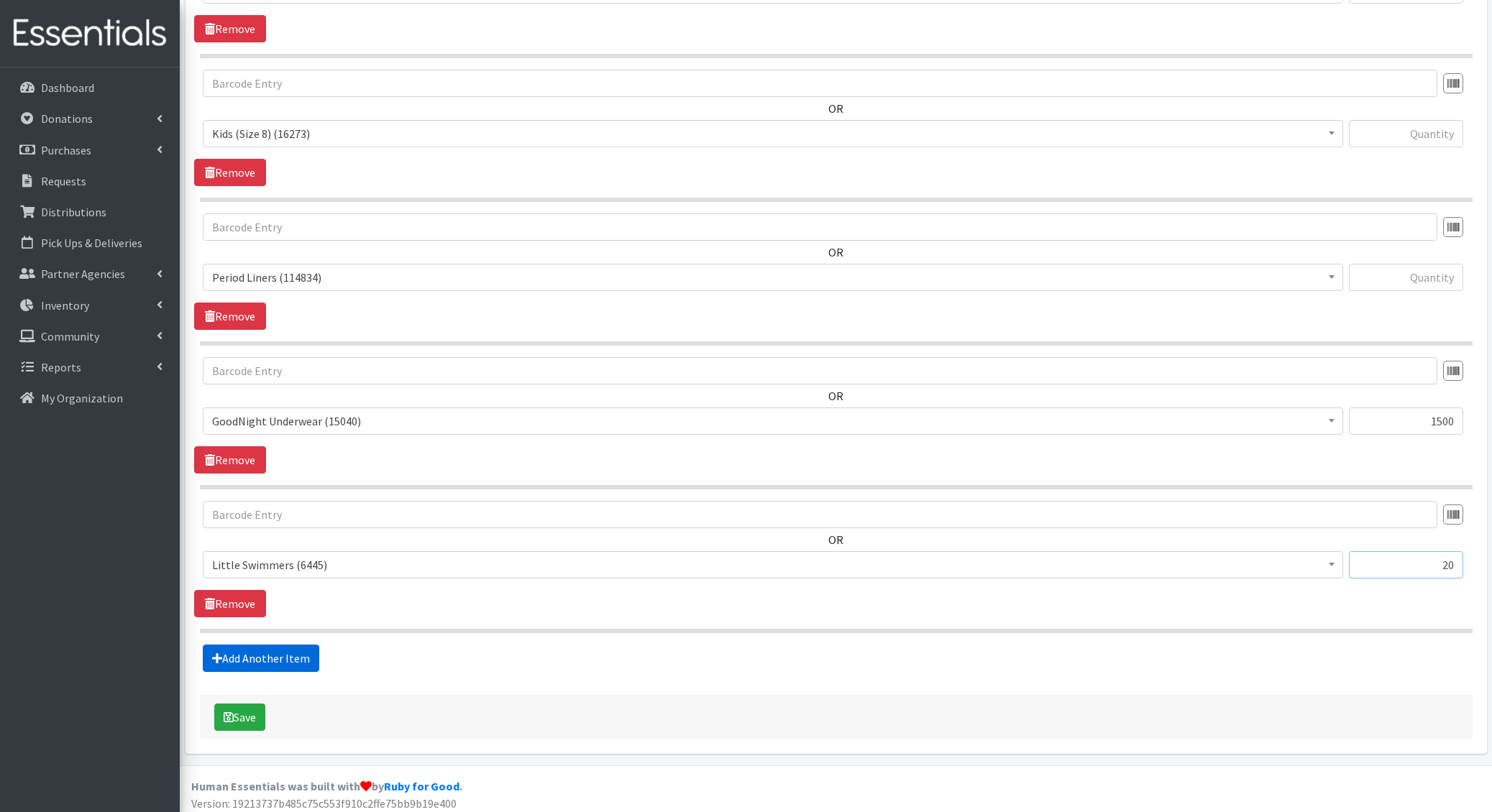
type input "20"
click at [254, 658] on link "Add Another Item" at bounding box center [261, 658] width 117 height 28
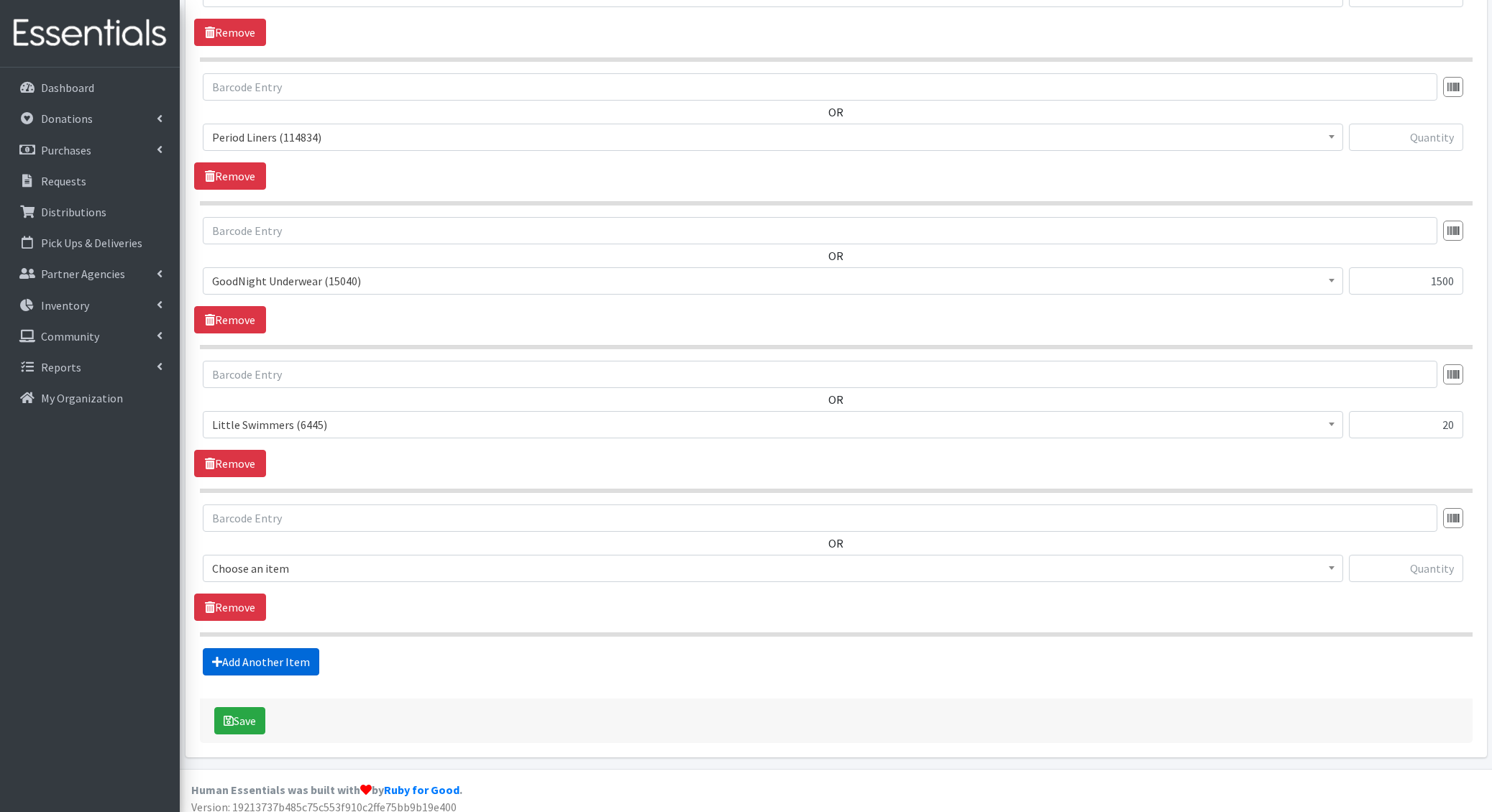
scroll to position [952, 0]
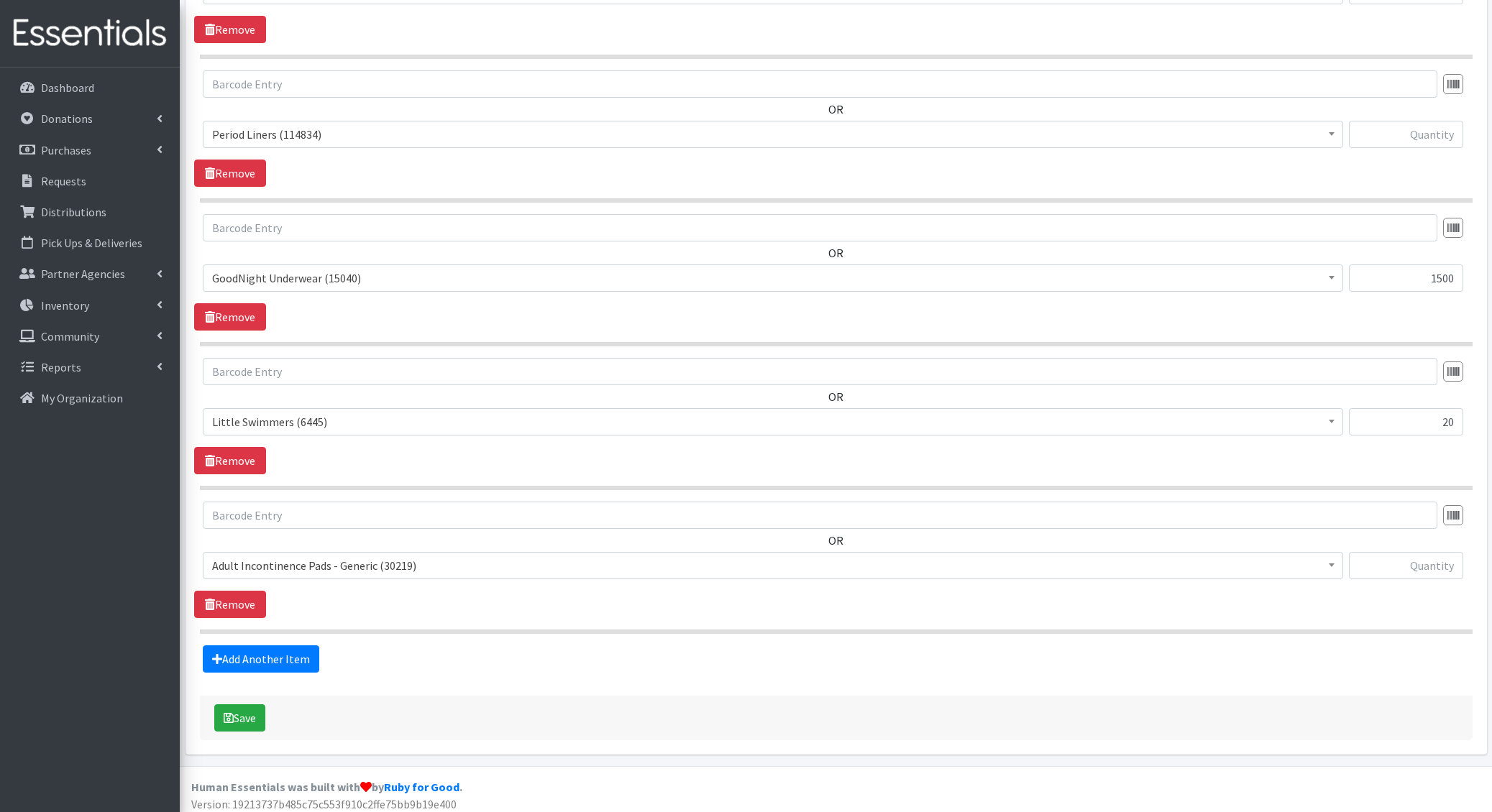
click at [258, 555] on span "Adult Incontinence Pads - Generic (30219)" at bounding box center [773, 565] width 1121 height 20
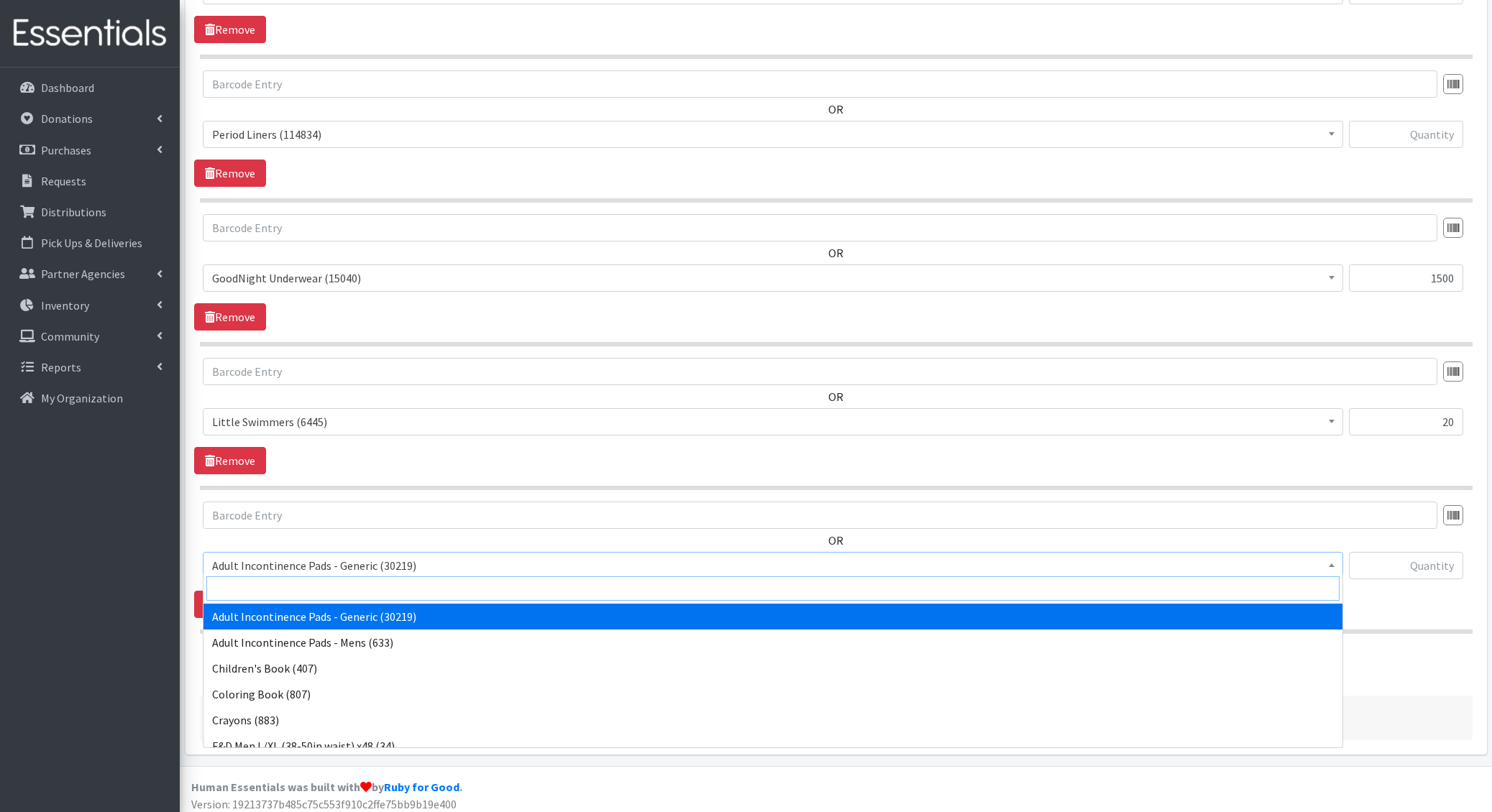
click at [251, 588] on input "search" at bounding box center [773, 588] width 1133 height 24
type input "wip"
select select "1205"
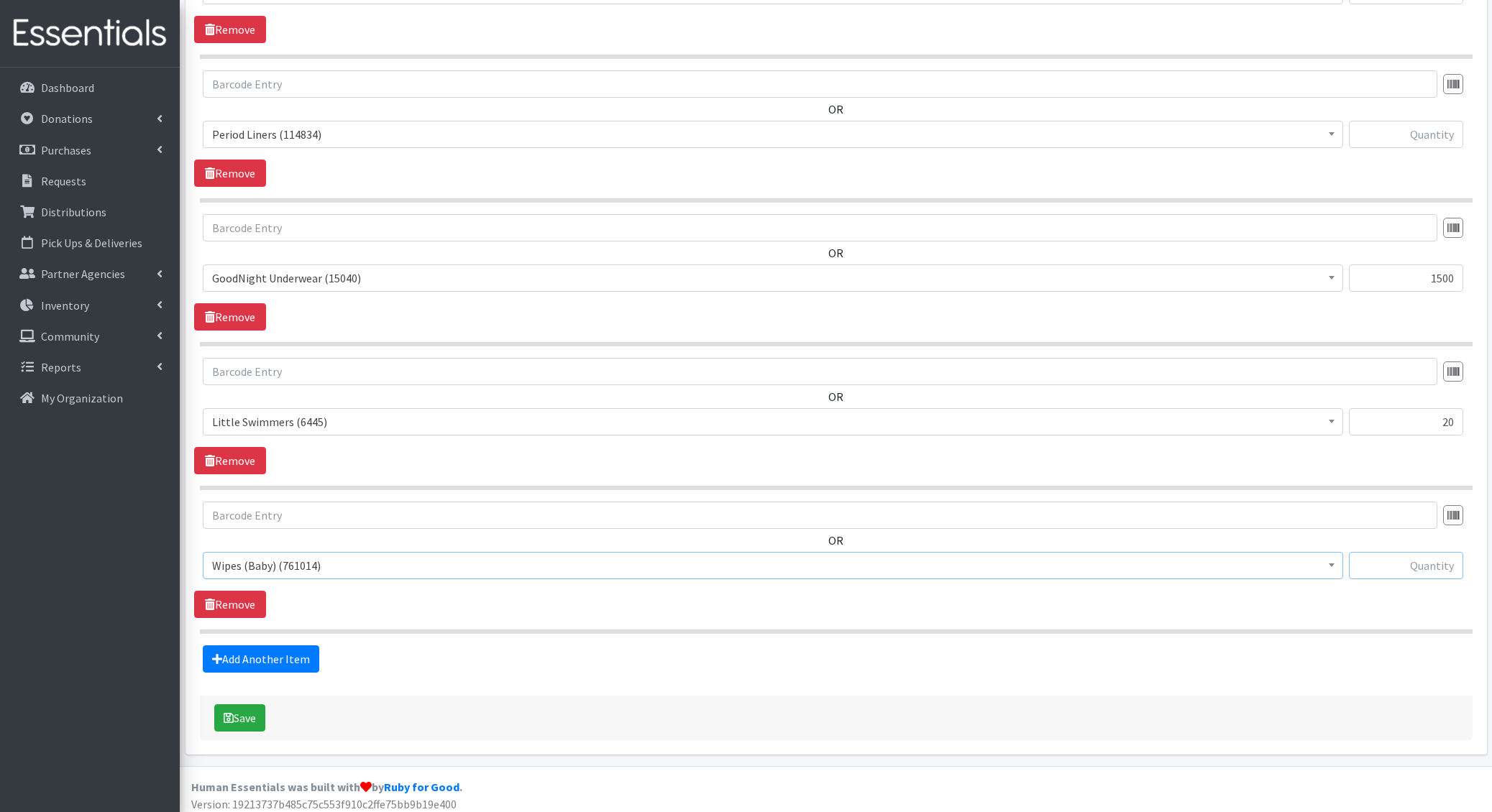
click at [1442, 555] on input "text" at bounding box center [1406, 565] width 114 height 28
type input "5"
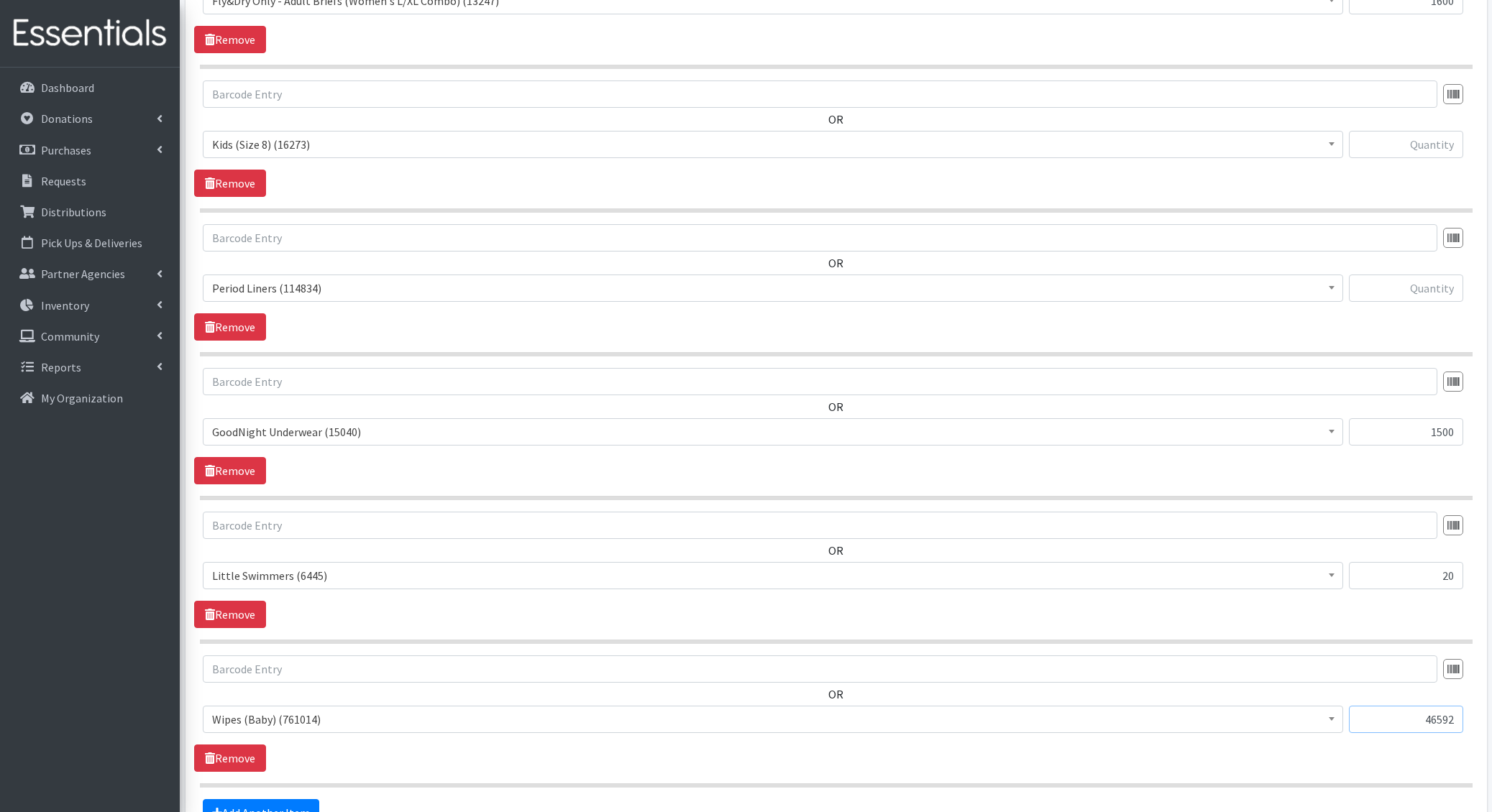
scroll to position [794, 0]
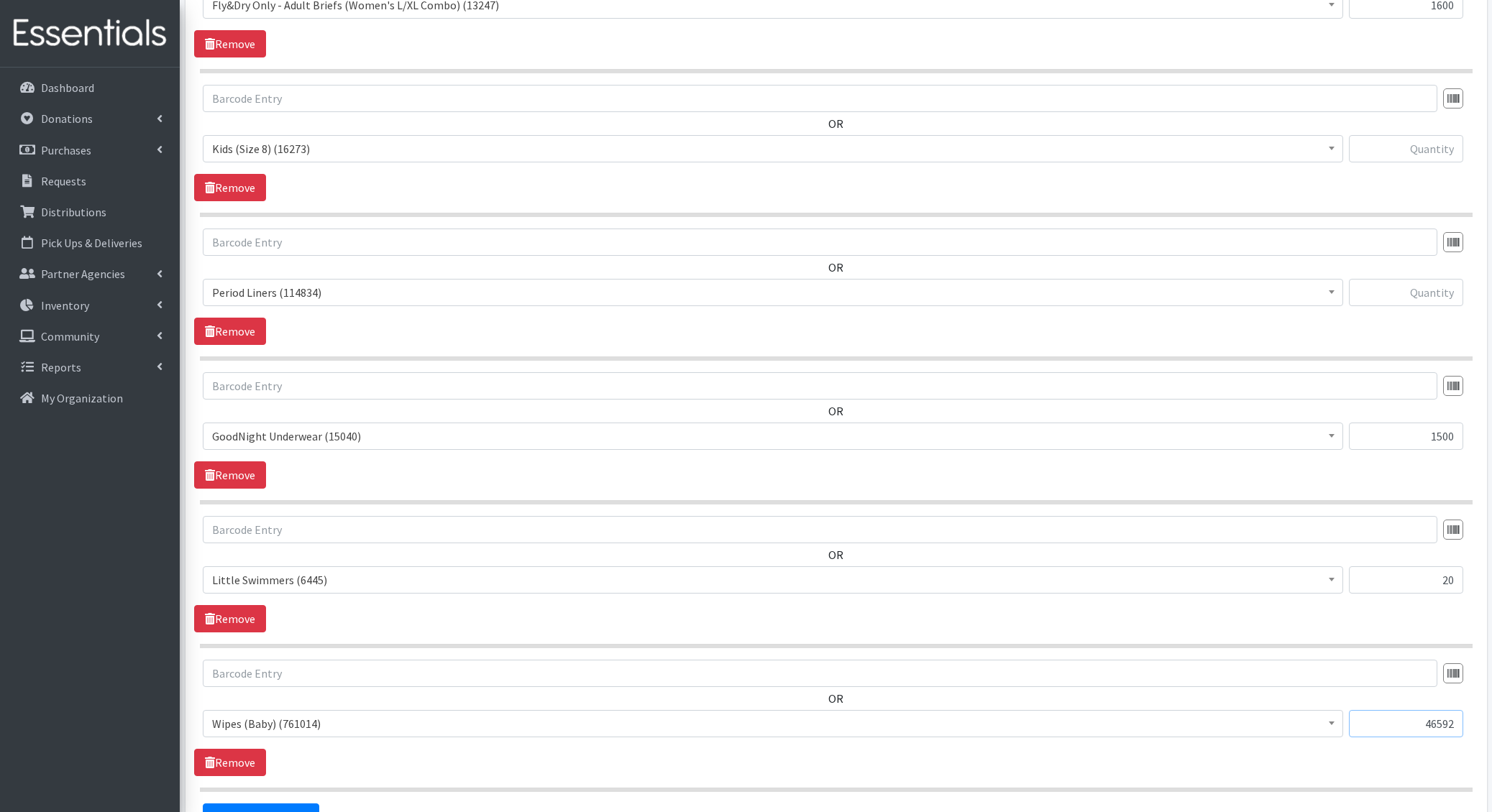
type input "46592"
click at [1428, 281] on input "text" at bounding box center [1406, 292] width 114 height 28
click at [1438, 299] on input "text" at bounding box center [1406, 292] width 114 height 28
type input "4032"
click at [1421, 153] on input "text" at bounding box center [1406, 148] width 114 height 28
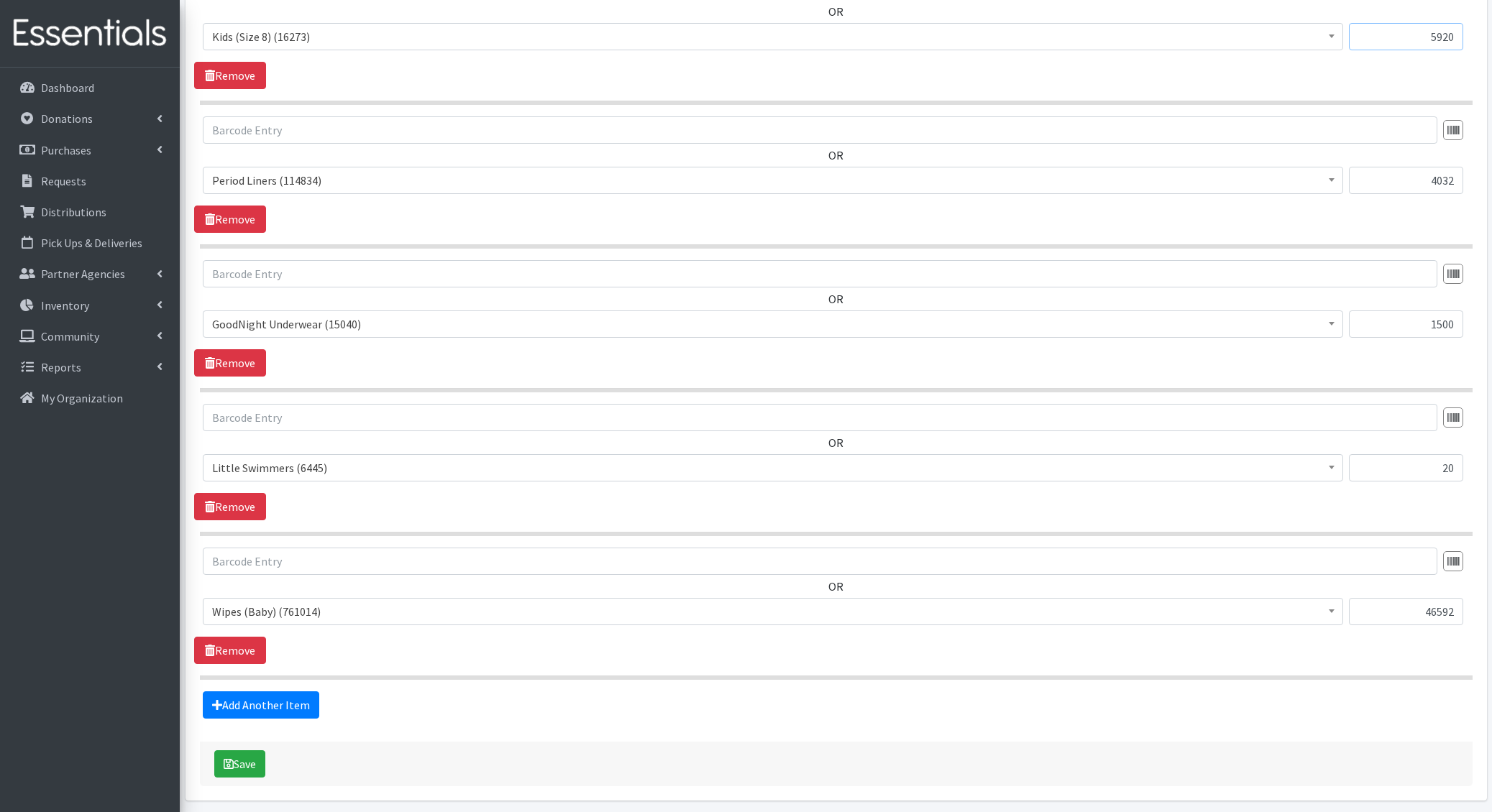
scroll to position [952, 0]
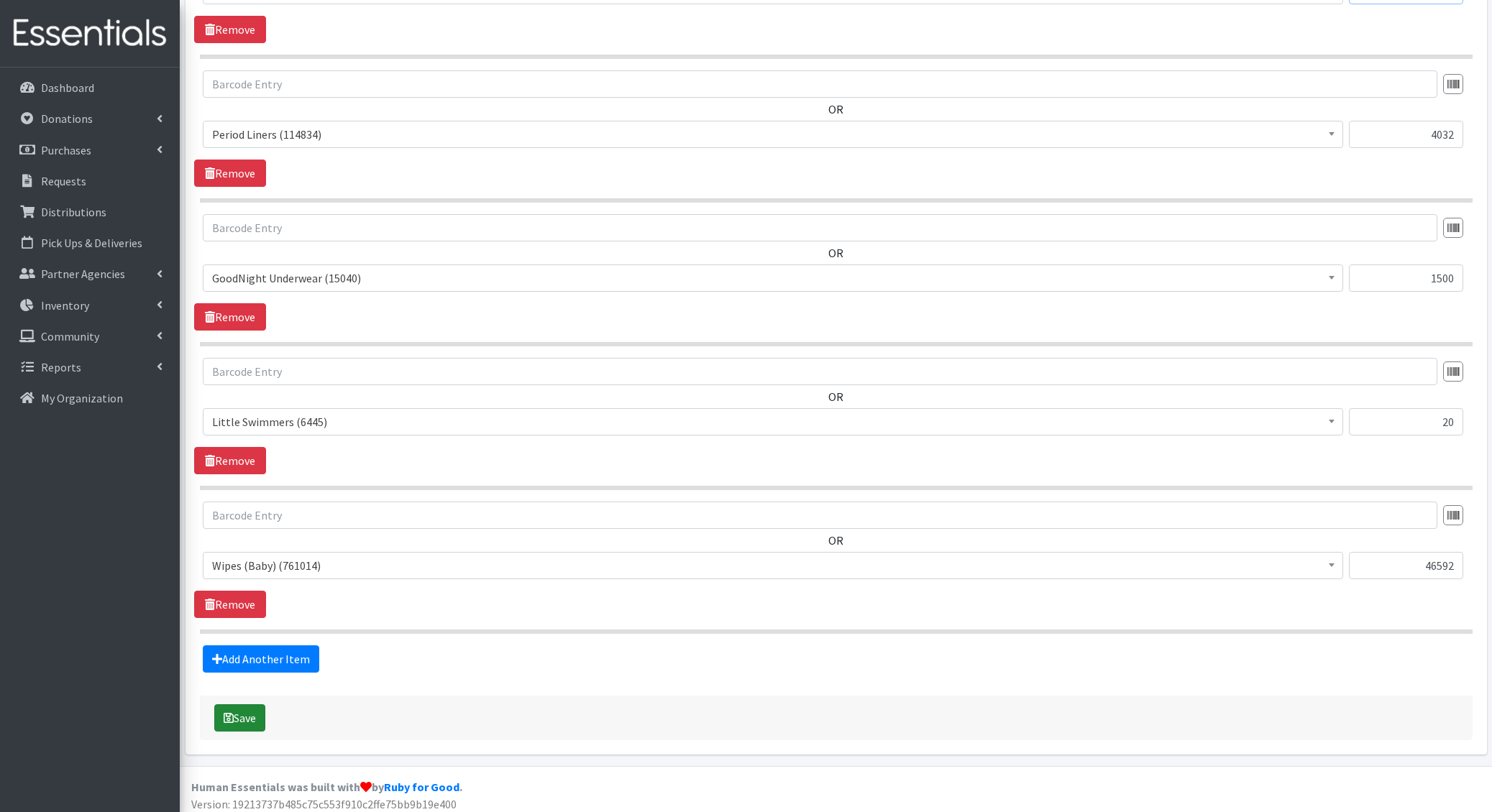
type input "5920"
click at [229, 712] on icon "submit" at bounding box center [228, 718] width 10 height 12
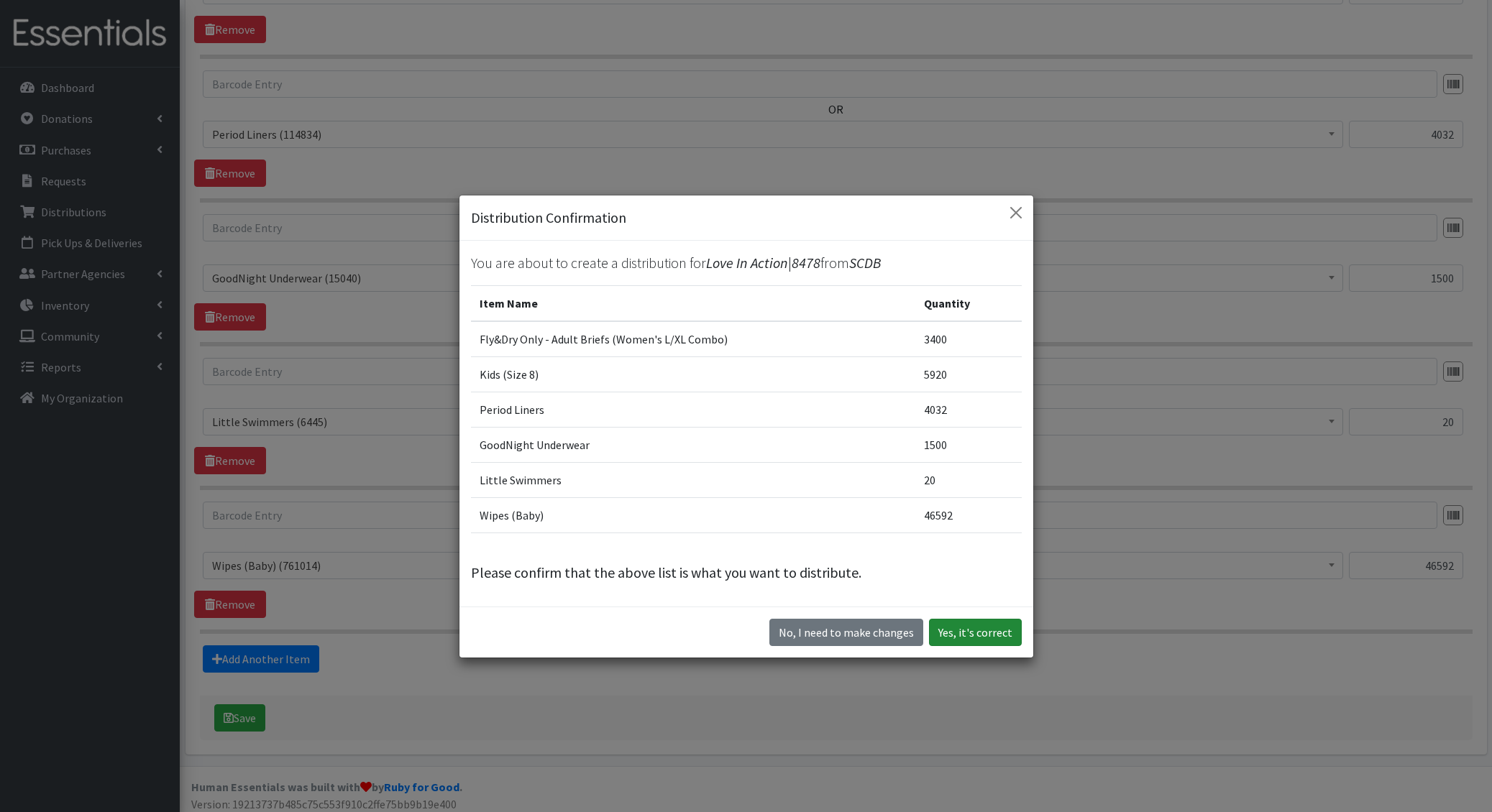
click at [984, 625] on button "Yes, it's correct" at bounding box center [975, 632] width 93 height 28
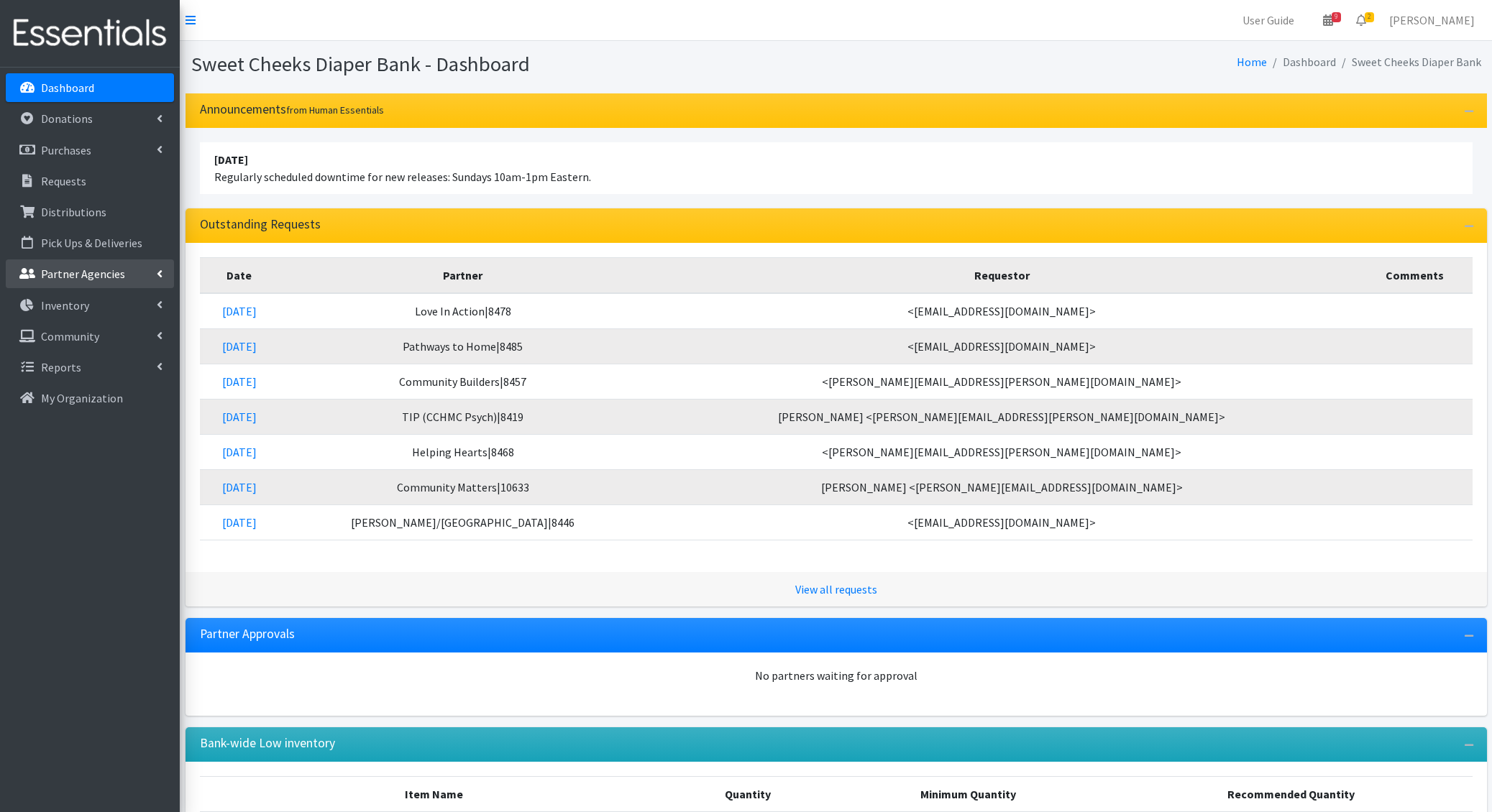
click at [78, 280] on p "Partner Agencies" at bounding box center [83, 273] width 84 height 14
click at [80, 223] on link "Distributions" at bounding box center [90, 212] width 168 height 29
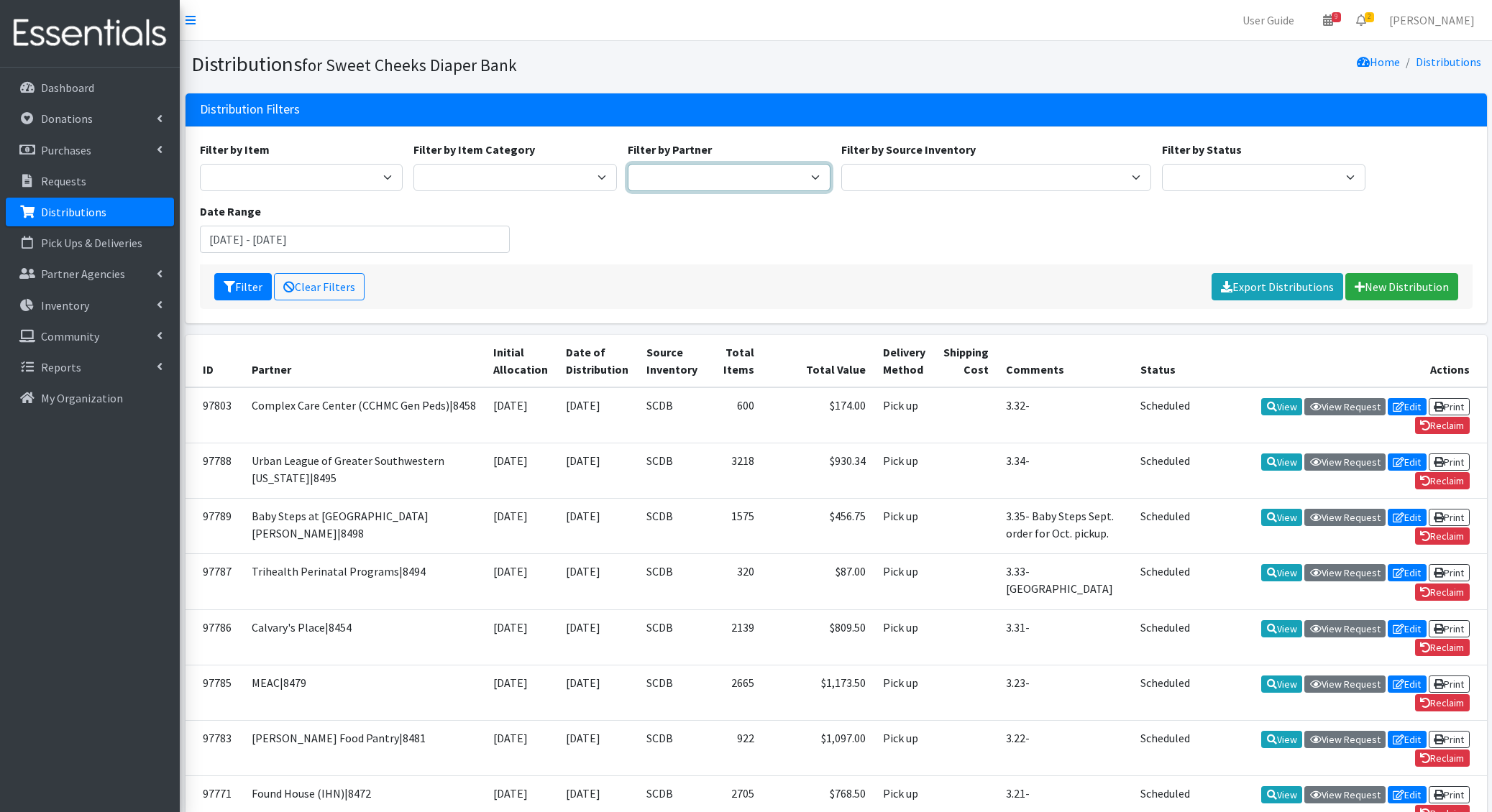
click at [689, 173] on select "Adams/Brown County CAA|8446 Baby Steps at St. Elizabeth|8498 Bethany House|8542…" at bounding box center [729, 177] width 203 height 28
select select "643"
click at [628, 164] on select "Adams/Brown County CAA|8446 Baby Steps at St. Elizabeth|8498 Bethany House|8542…" at bounding box center [729, 177] width 203 height 28
click at [220, 280] on button "Filter" at bounding box center [243, 287] width 58 height 28
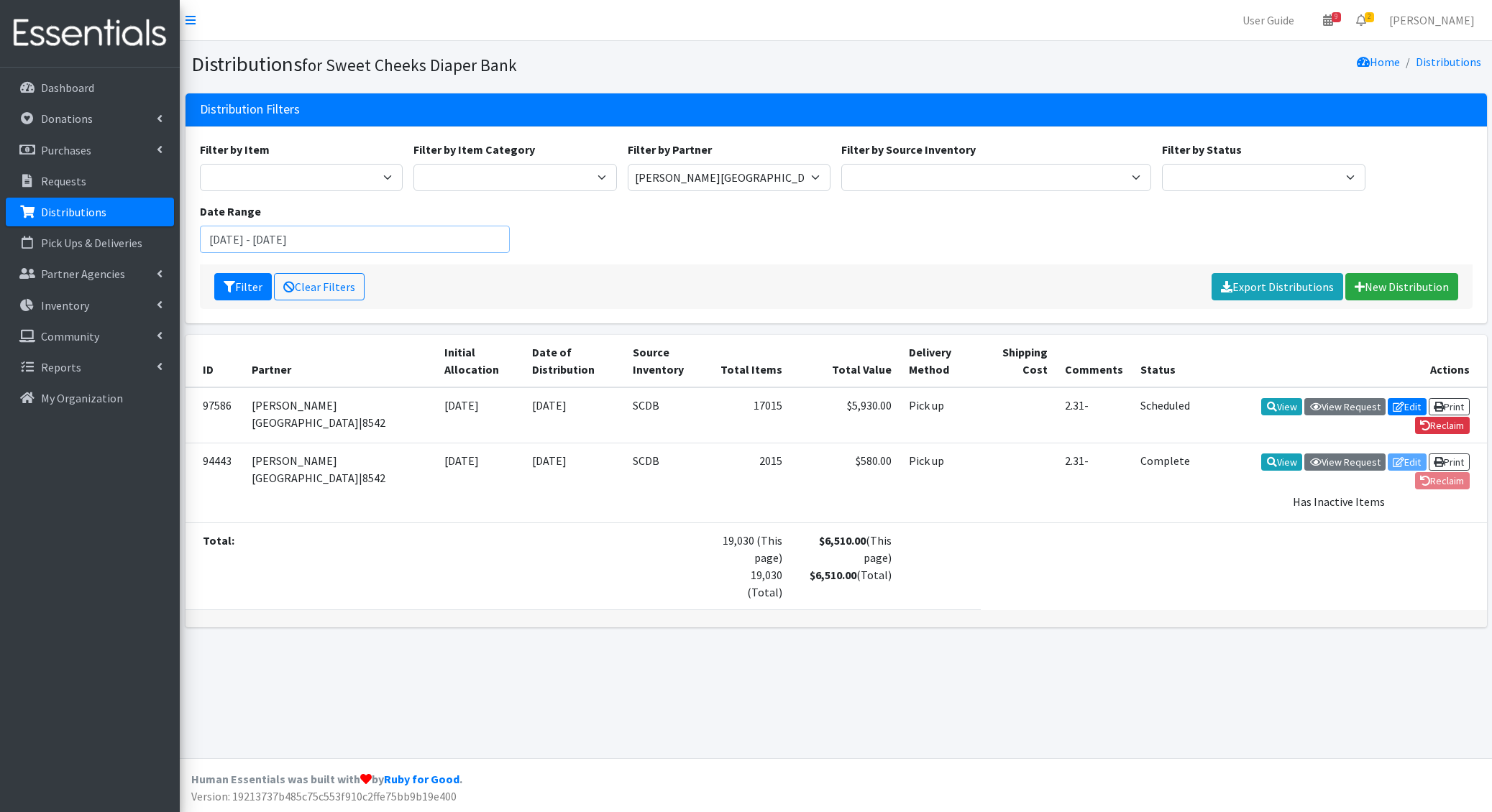
click at [368, 232] on input "[DATE] - [DATE]" at bounding box center [354, 239] width 310 height 28
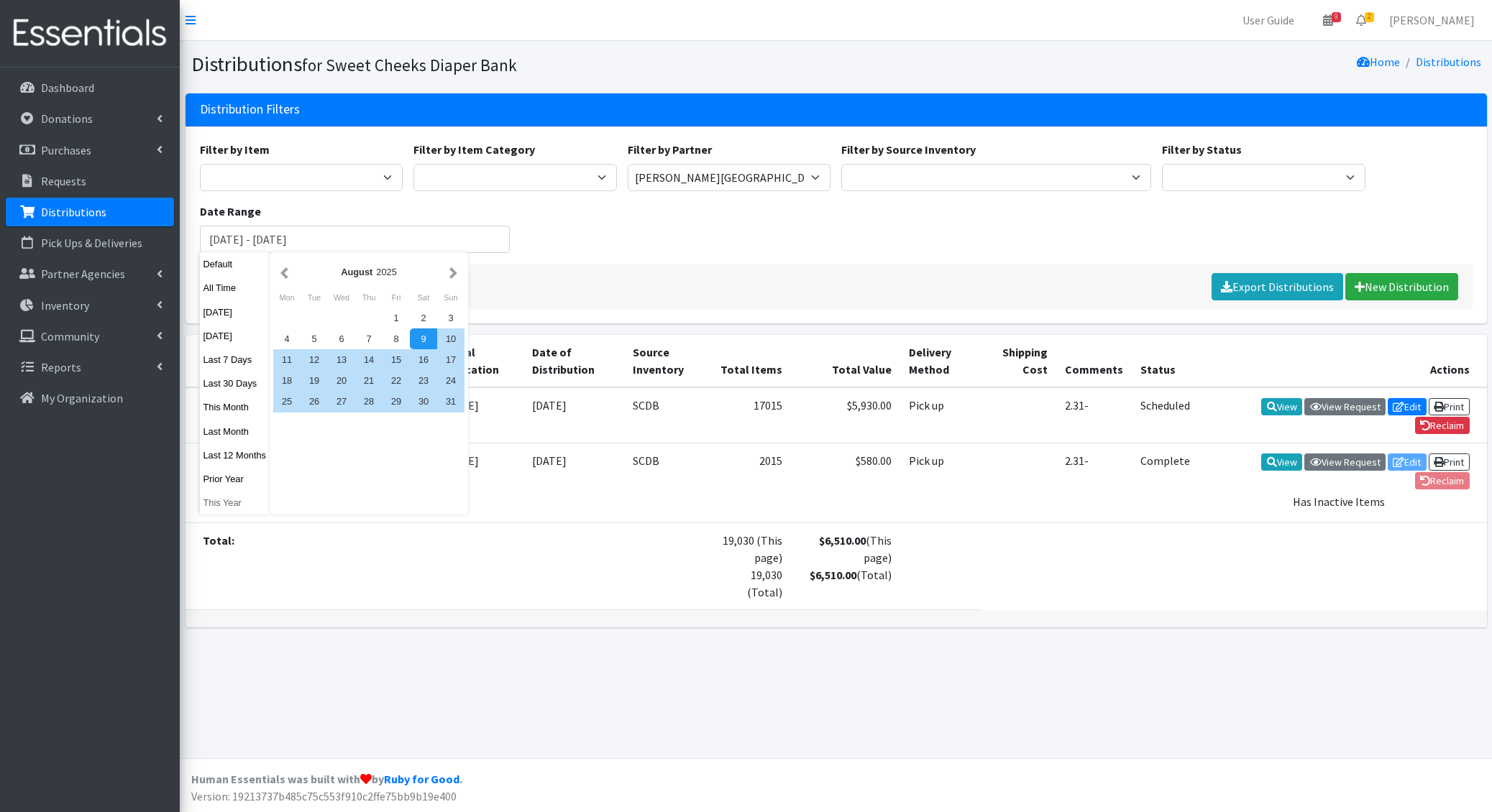
click at [225, 494] on button "This Year" at bounding box center [235, 502] width 70 height 21
type input "January 1, 2025 - December 31, 2025"
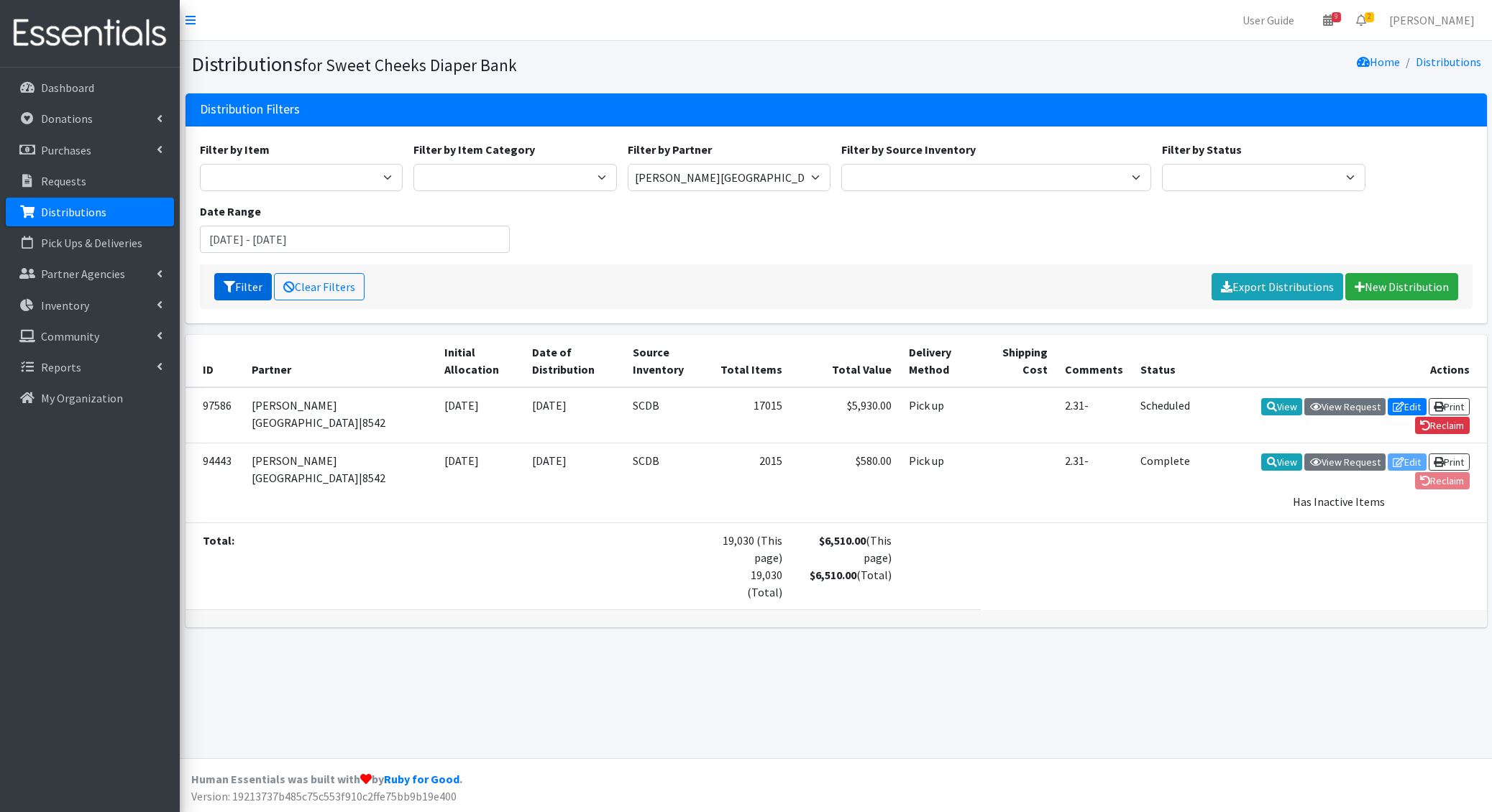
click at [232, 284] on icon "submit" at bounding box center [229, 287] width 12 height 12
